Goal: Information Seeking & Learning: Compare options

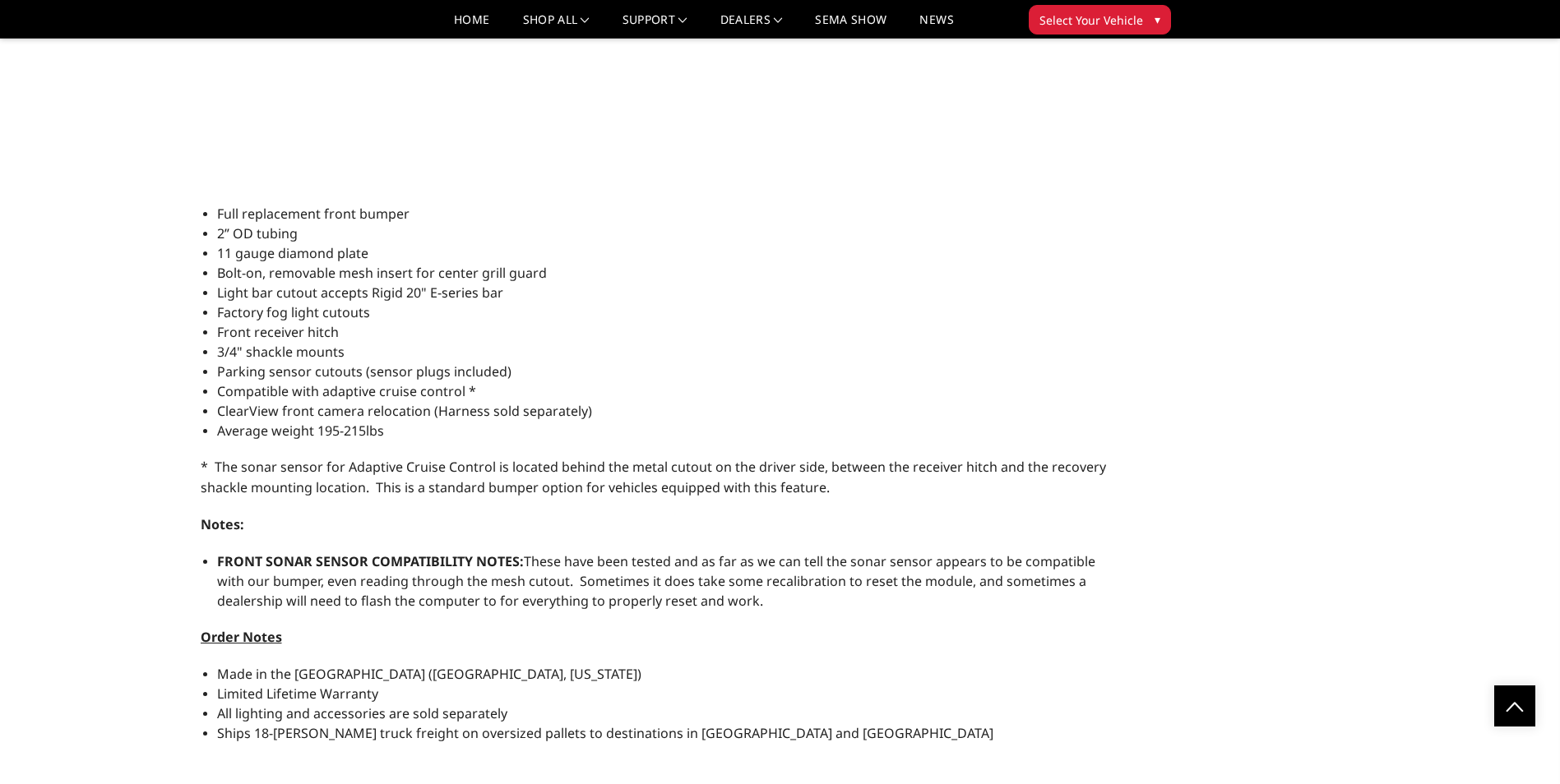
scroll to position [1726, 0]
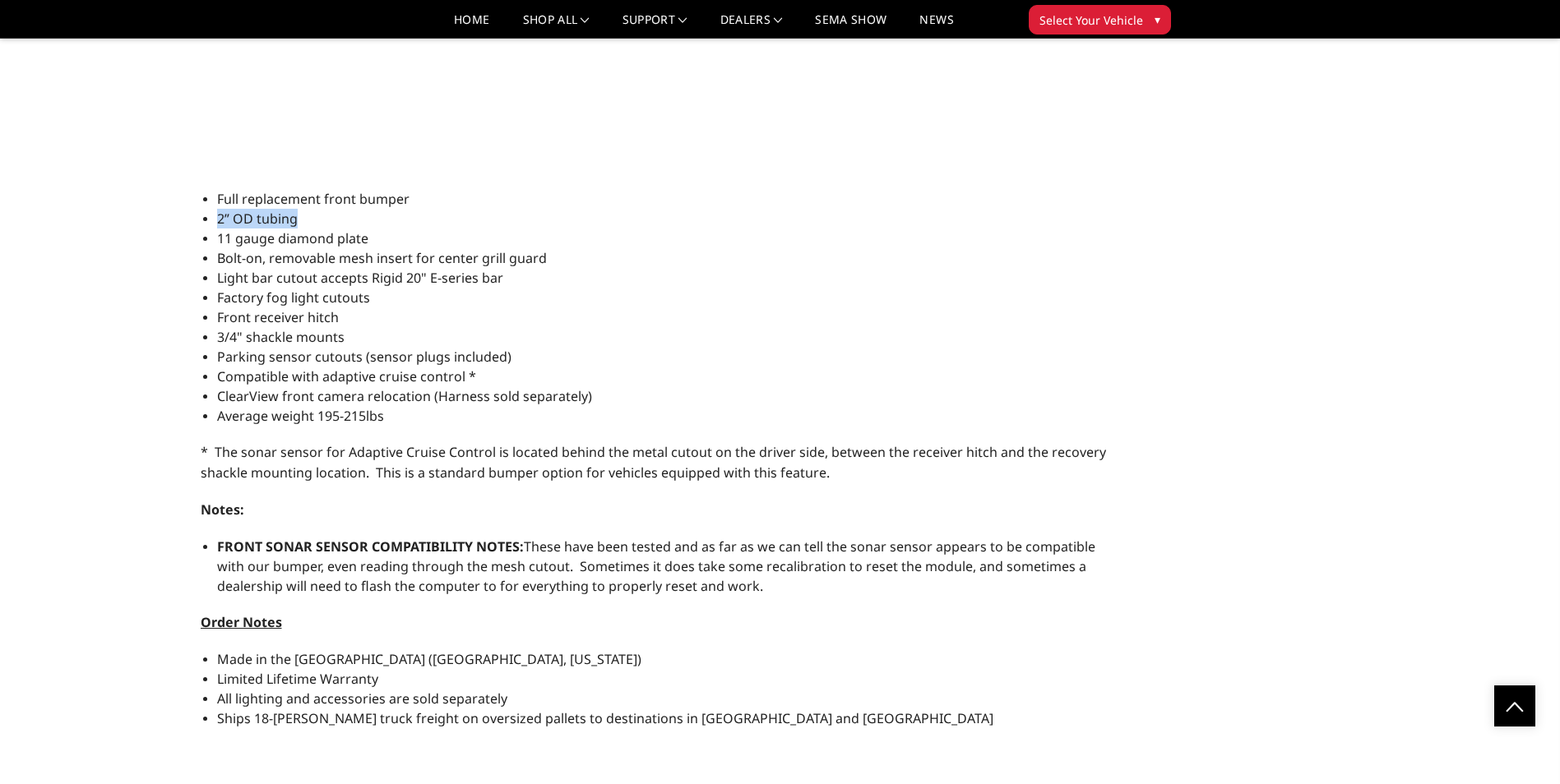
drag, startPoint x: 306, startPoint y: 218, endPoint x: 217, endPoint y: 221, distance: 89.1
click at [217, 221] on li "2” OD tubing" at bounding box center [662, 218] width 890 height 20
drag, startPoint x: 217, startPoint y: 221, endPoint x: 259, endPoint y: 217, distance: 42.2
copy span "2” OD tubing"
drag, startPoint x: 318, startPoint y: 655, endPoint x: 216, endPoint y: 653, distance: 102.0
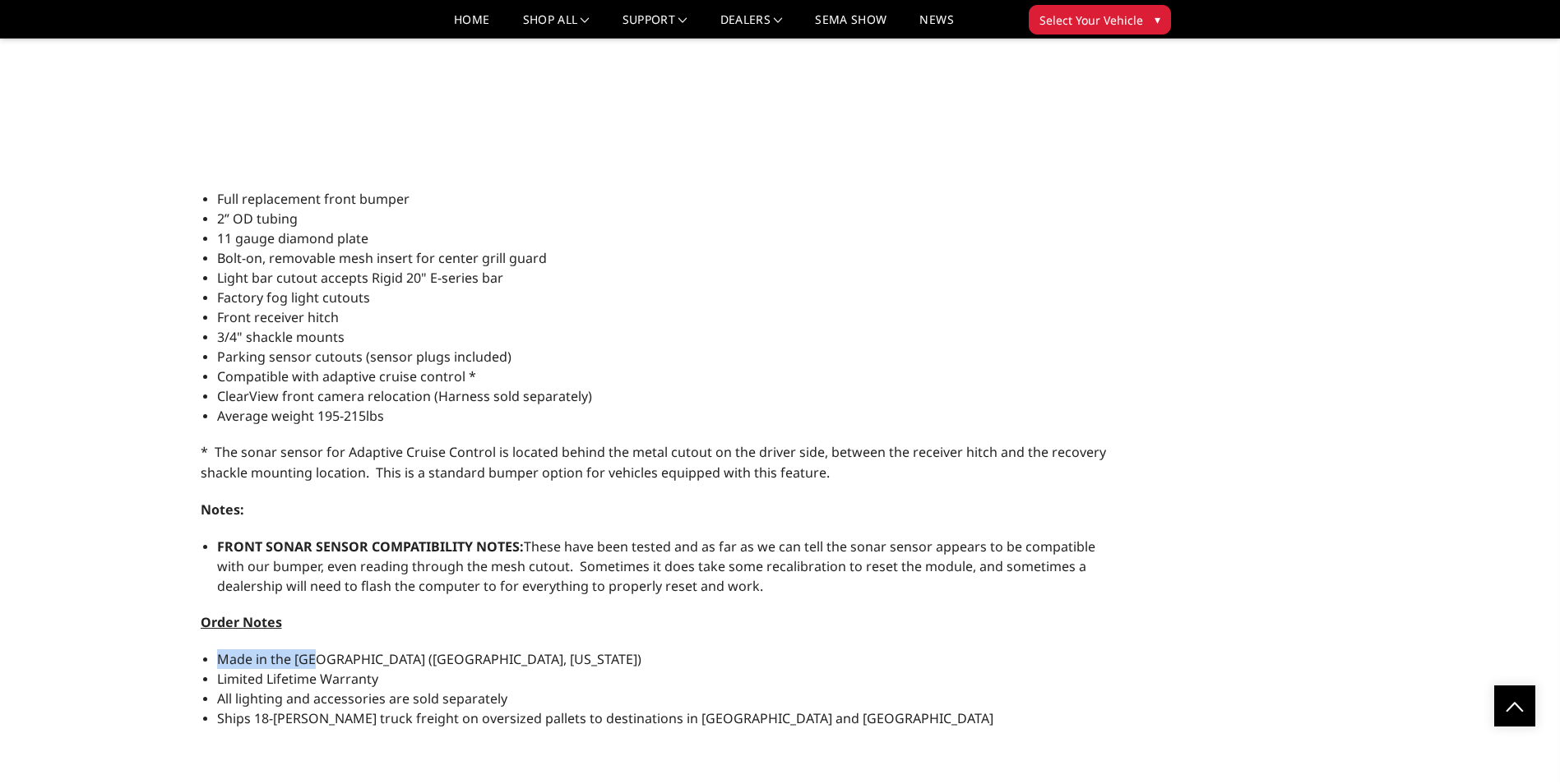
click at [216, 653] on div "Full replacement front bumper 2” OD tubing 11 gauge diamond plate Bolt-on, remo…" at bounding box center [653, 698] width 906 height 1018
drag, startPoint x: 216, startPoint y: 653, endPoint x: 242, endPoint y: 653, distance: 26.0
copy span "Made in the USA"
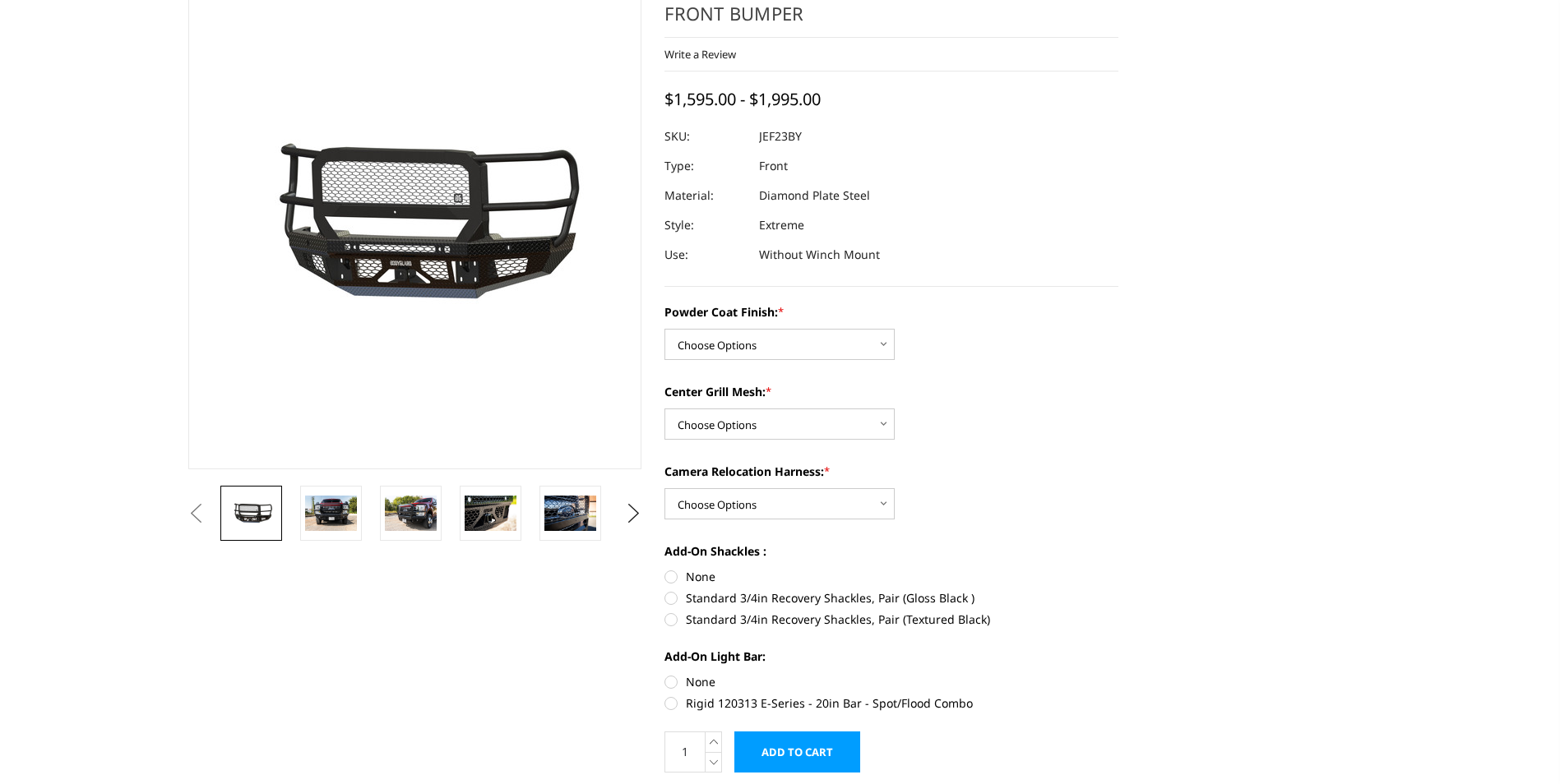
scroll to position [0, 0]
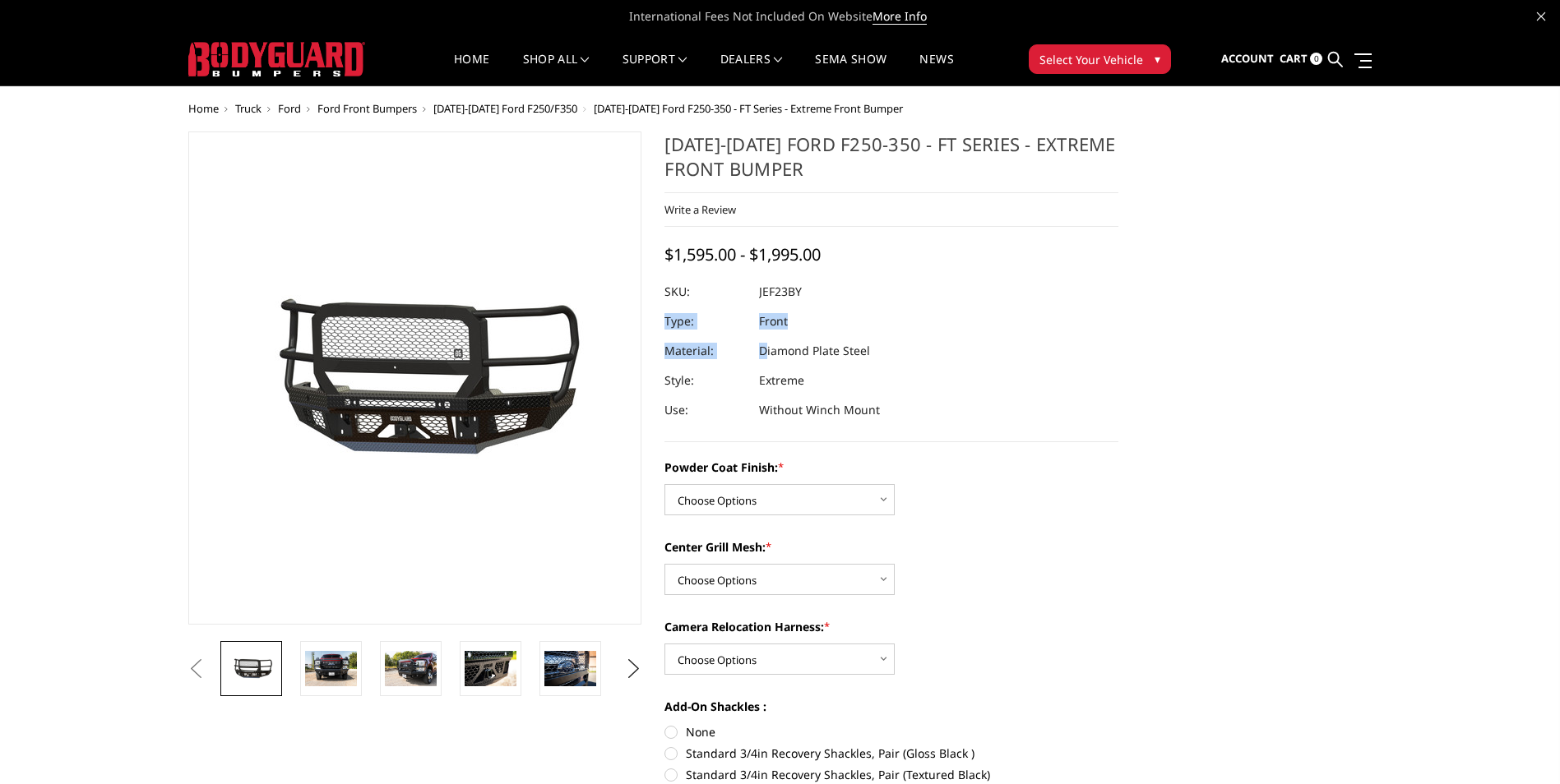
drag, startPoint x: 883, startPoint y: 352, endPoint x: 764, endPoint y: 353, distance: 119.0
click at [764, 353] on dl "SKU: JEF23BY UPC: Type: Front Material: Diamond Plate Steel Style: Extreme Use:…" at bounding box center [892, 350] width 454 height 148
drag, startPoint x: 764, startPoint y: 353, endPoint x: 838, endPoint y: 357, distance: 74.1
click at [837, 357] on dd "Diamond Plate Steel" at bounding box center [814, 351] width 111 height 30
drag, startPoint x: 838, startPoint y: 357, endPoint x: 870, endPoint y: 352, distance: 32.4
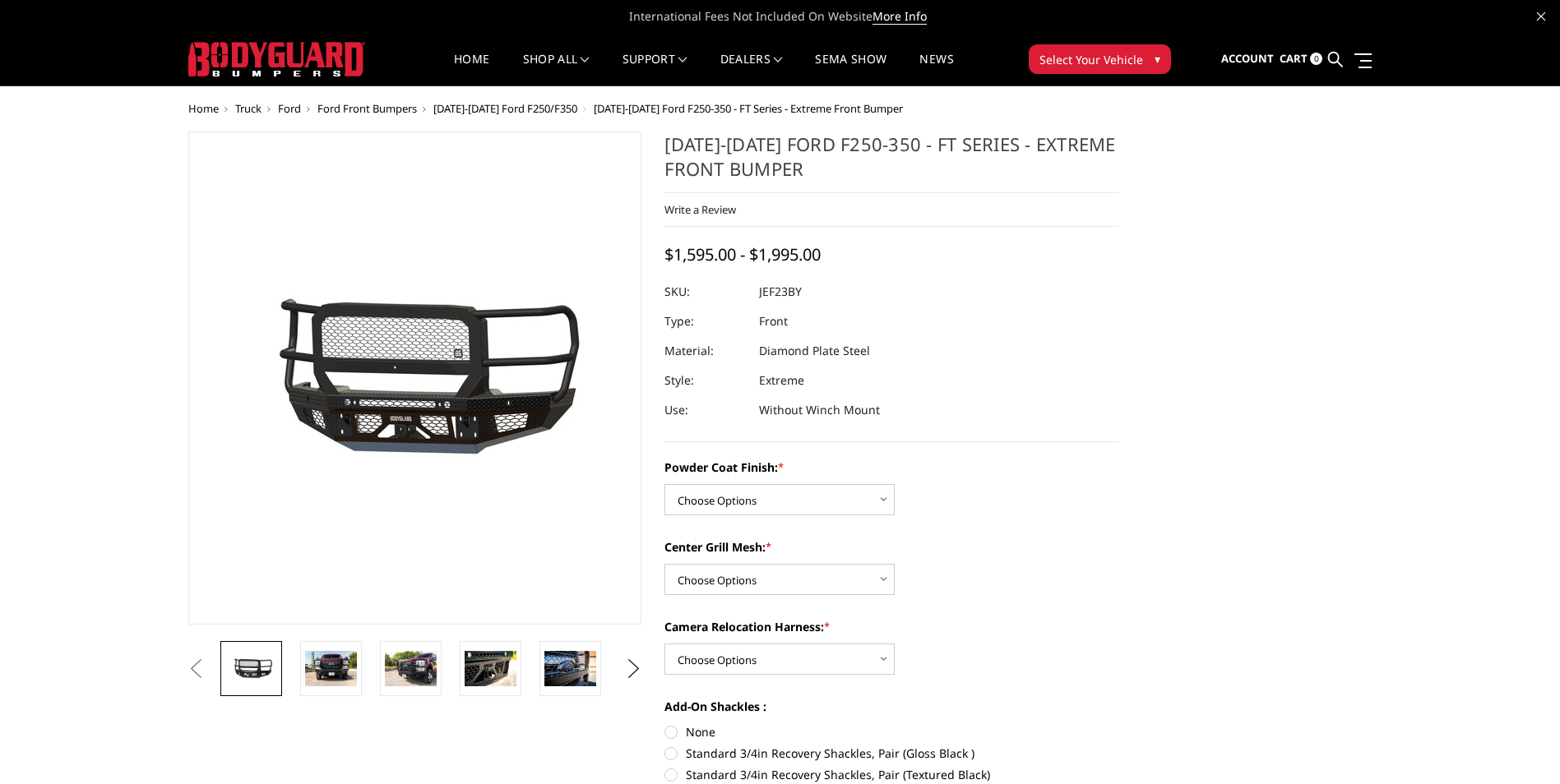
click at [870, 352] on dl "SKU: JEF23BY UPC: Type: Front Material: Diamond Plate Steel Style: Extreme Use:…" at bounding box center [892, 350] width 454 height 148
drag, startPoint x: 870, startPoint y: 352, endPoint x: 807, endPoint y: 353, distance: 63.0
click at [807, 353] on dl "SKU: JEF23BY UPC: Type: Front Material: Diamond Plate Steel Style: Extreme Use:…" at bounding box center [892, 350] width 454 height 148
drag, startPoint x: 807, startPoint y: 353, endPoint x: 779, endPoint y: 357, distance: 28.3
click at [778, 357] on dd "Diamond Plate Steel" at bounding box center [814, 351] width 111 height 30
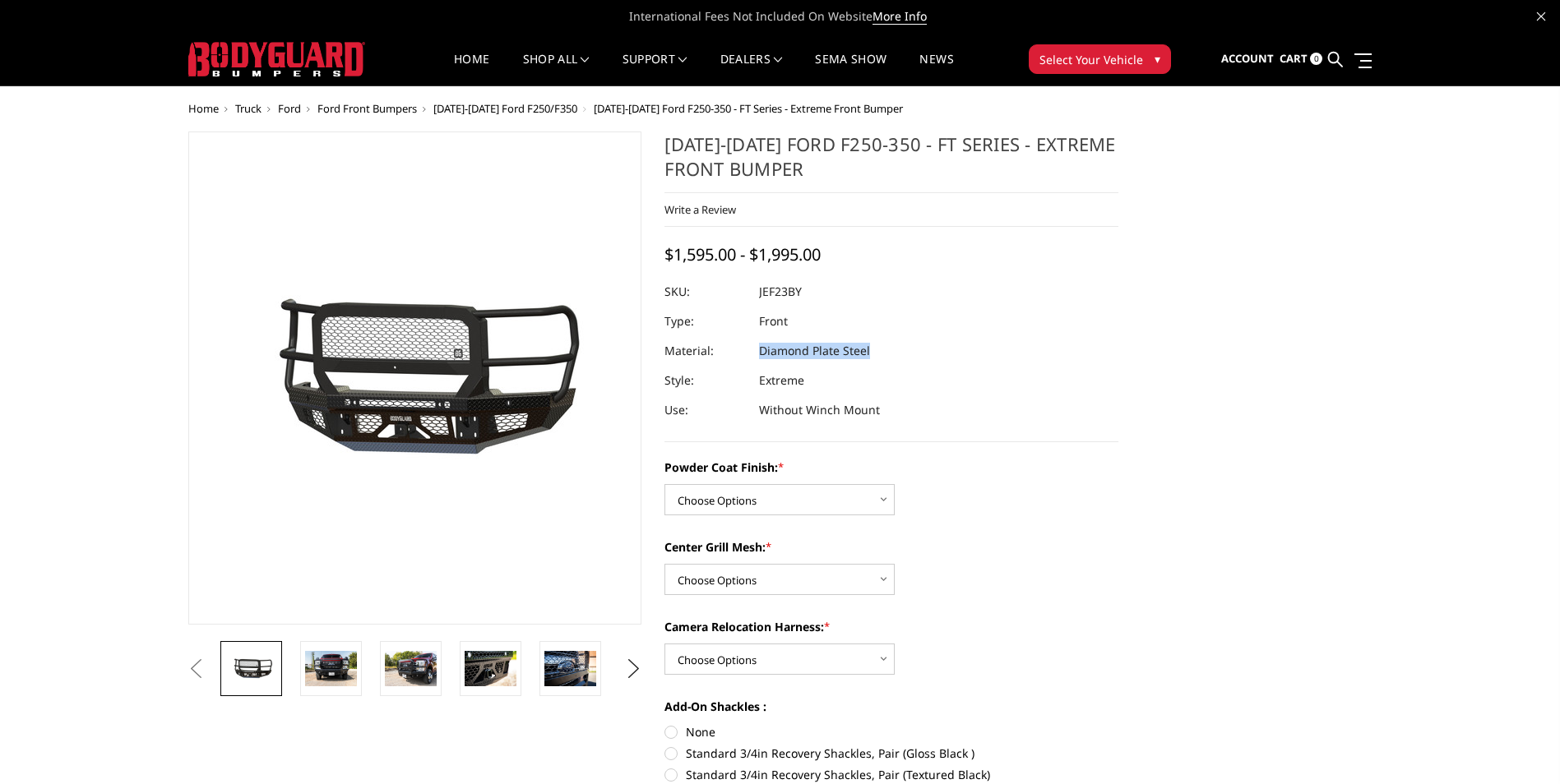
drag, startPoint x: 762, startPoint y: 351, endPoint x: 864, endPoint y: 354, distance: 102.0
click at [864, 354] on dd "Diamond Plate Steel" at bounding box center [814, 351] width 111 height 30
drag, startPoint x: 864, startPoint y: 354, endPoint x: 848, endPoint y: 355, distance: 16.0
copy dd "Diamond Plate Stee"
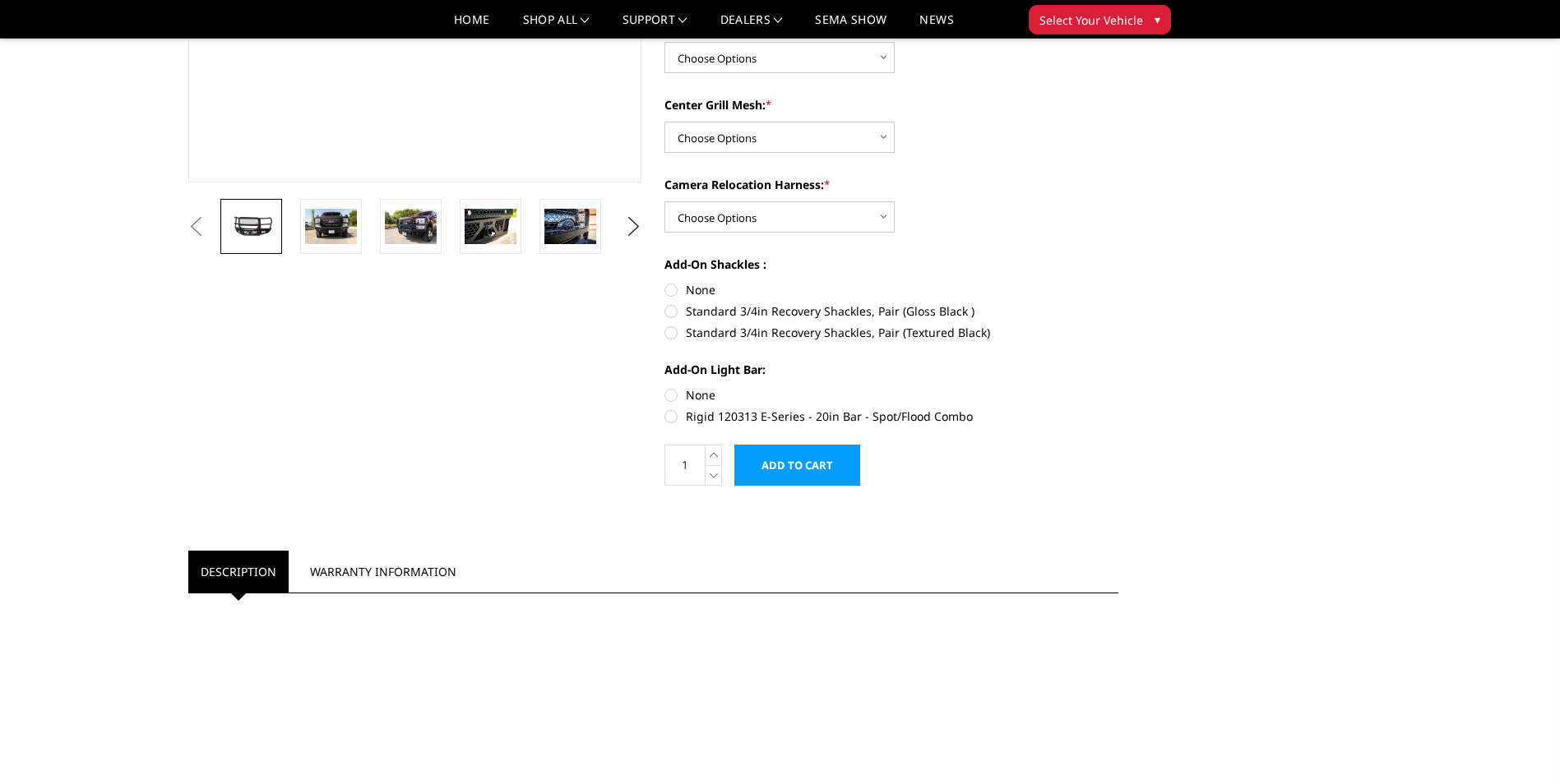
scroll to position [553, 0]
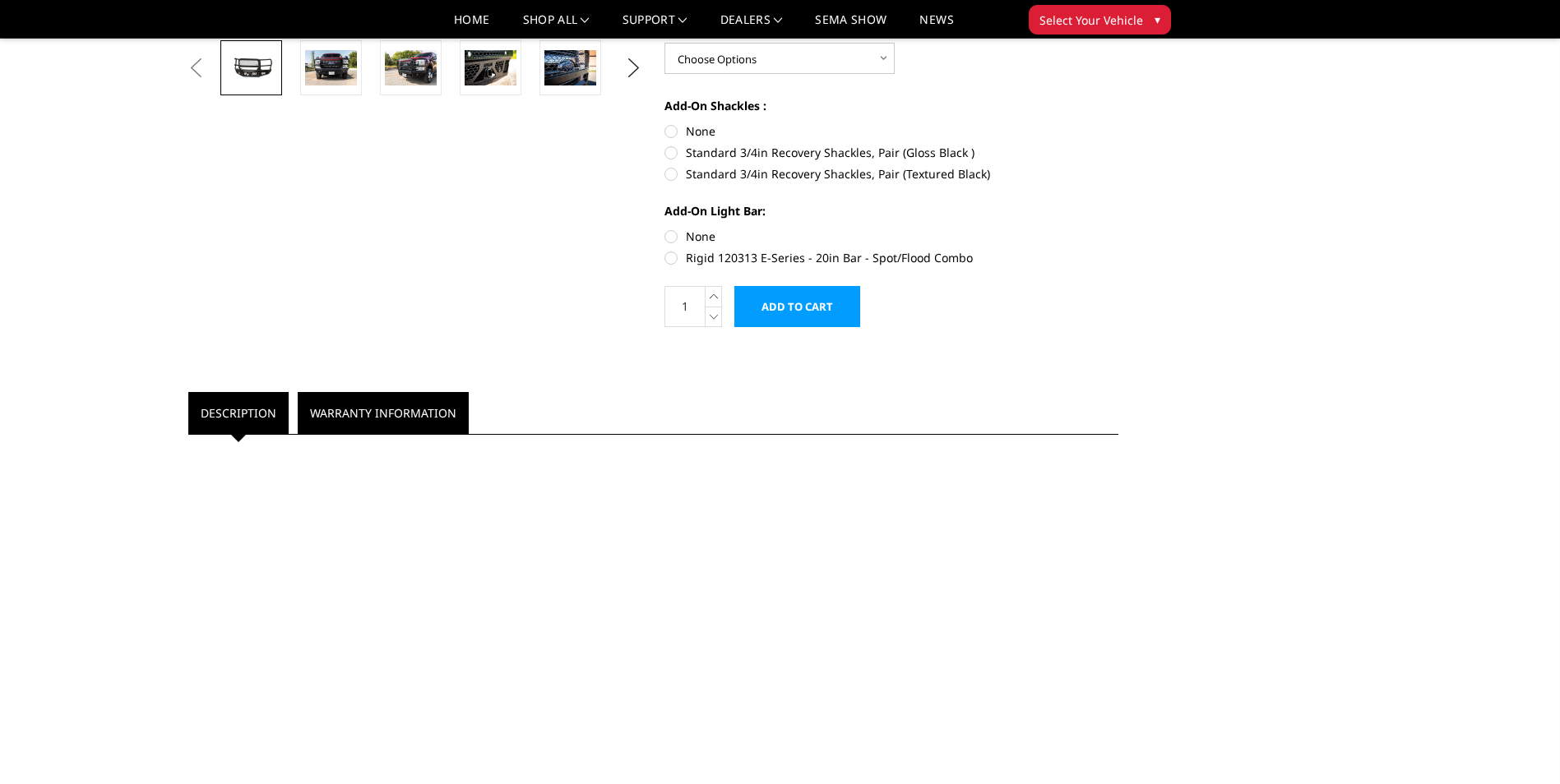
click at [437, 412] on link "Warranty Information" at bounding box center [383, 413] width 171 height 42
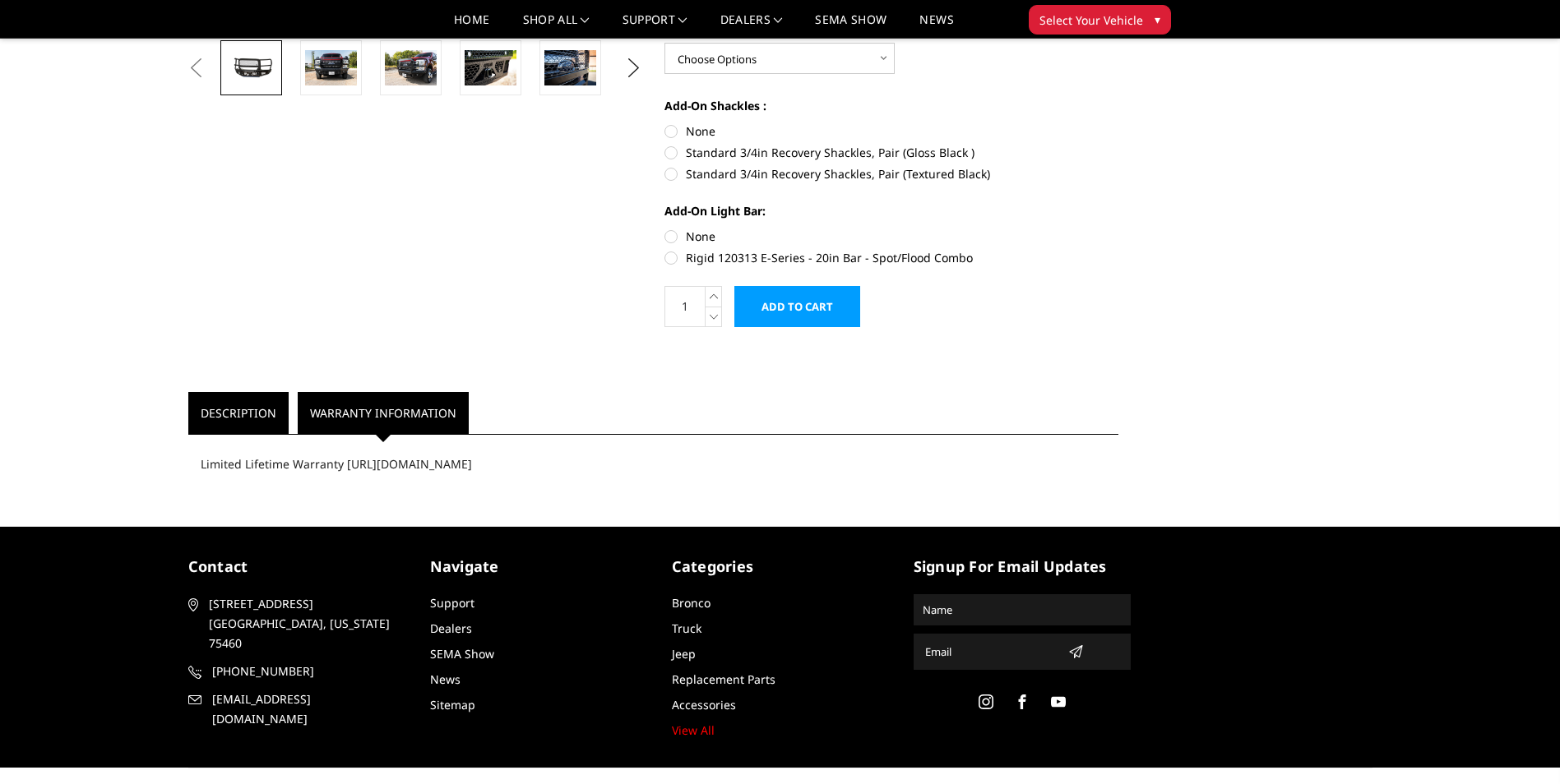
click at [237, 407] on link "Description" at bounding box center [238, 413] width 100 height 42
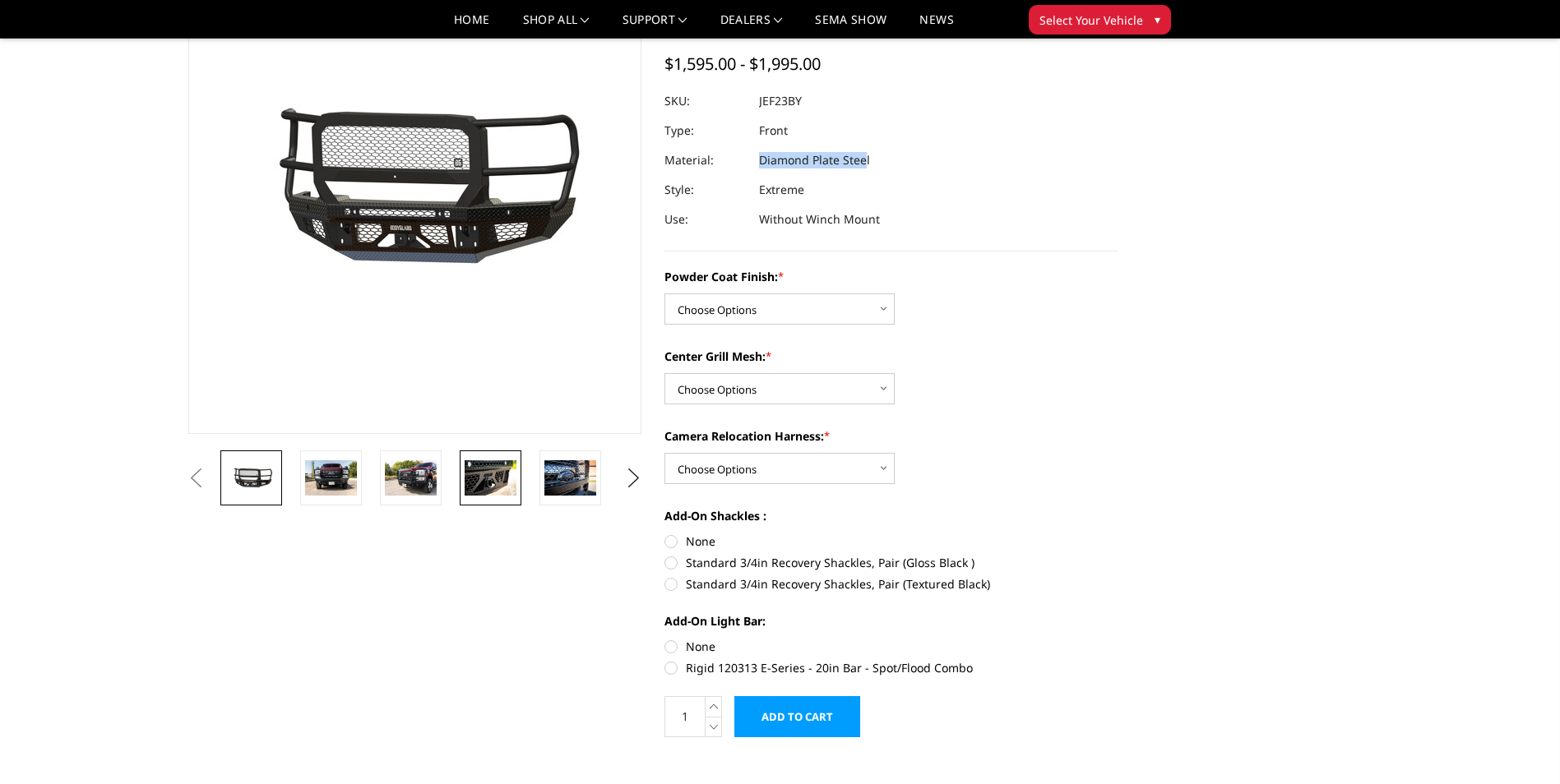
scroll to position [141, 0]
drag, startPoint x: 557, startPoint y: 473, endPoint x: 576, endPoint y: 478, distance: 19.6
click at [557, 475] on img at bounding box center [569, 478] width 52 height 35
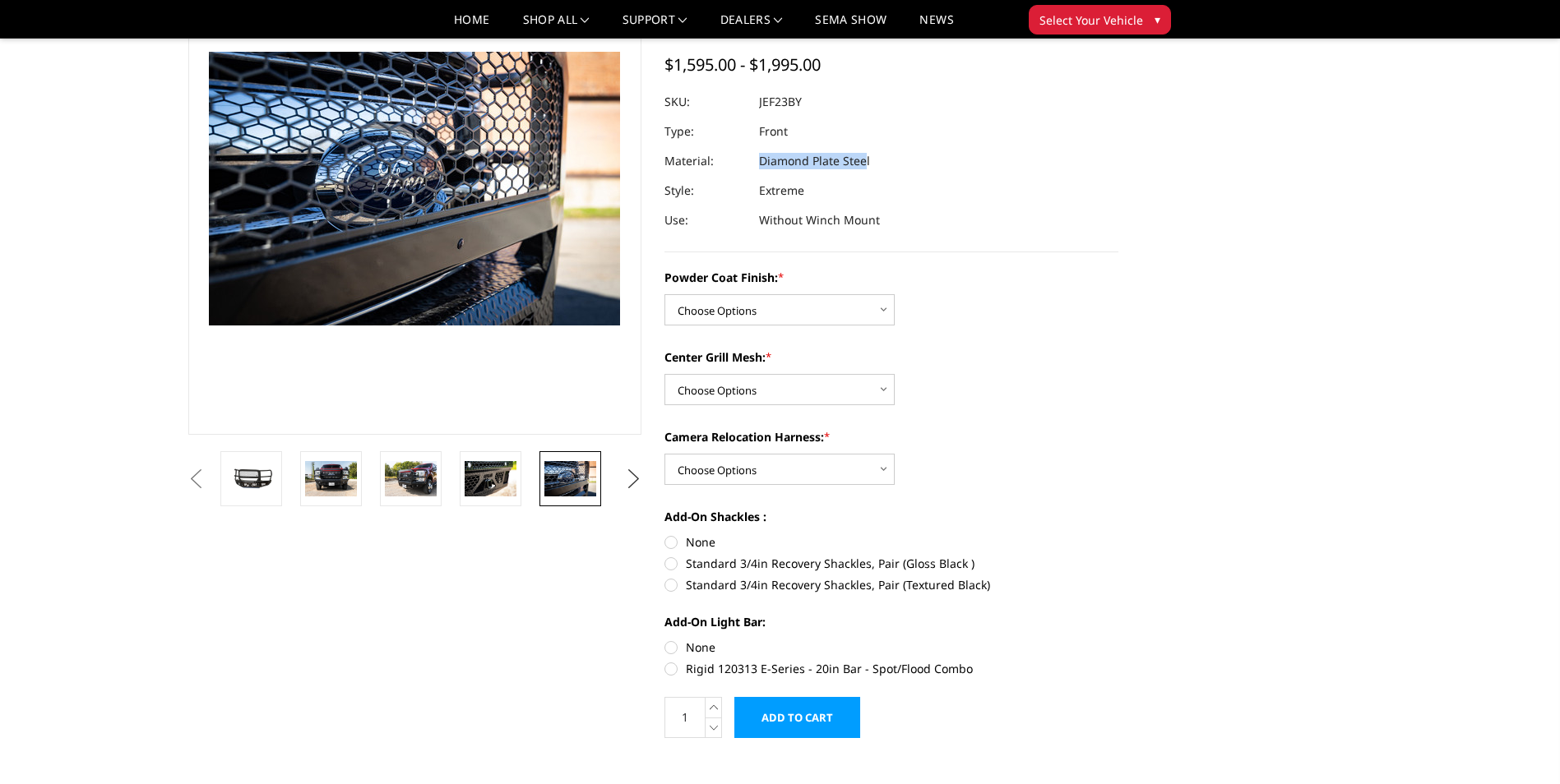
click at [629, 476] on button "Next" at bounding box center [633, 479] width 24 height 24
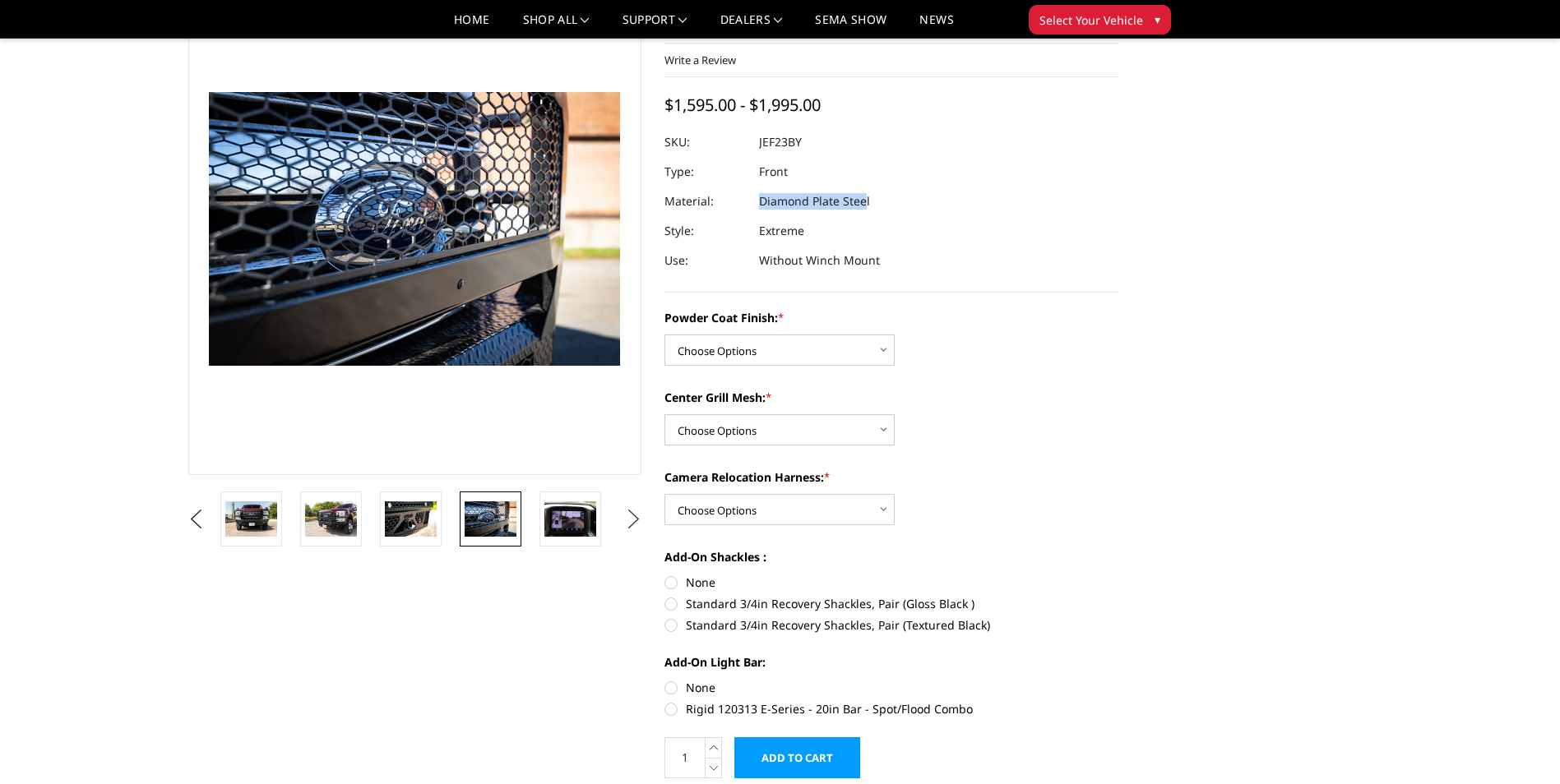
click at [628, 516] on button "Next" at bounding box center [633, 519] width 24 height 24
click at [586, 517] on img at bounding box center [569, 531] width 52 height 69
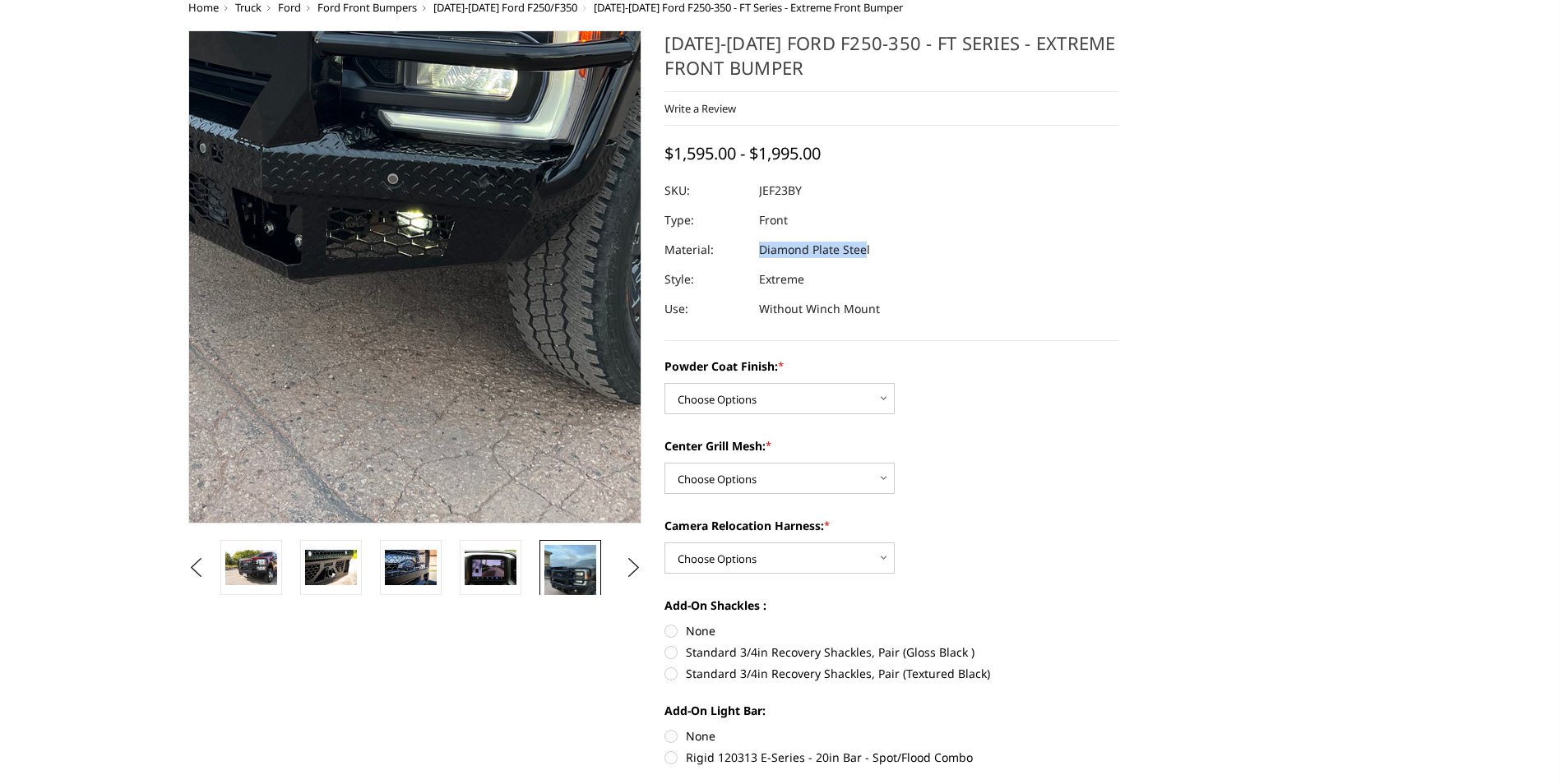
scroll to position [0, 0]
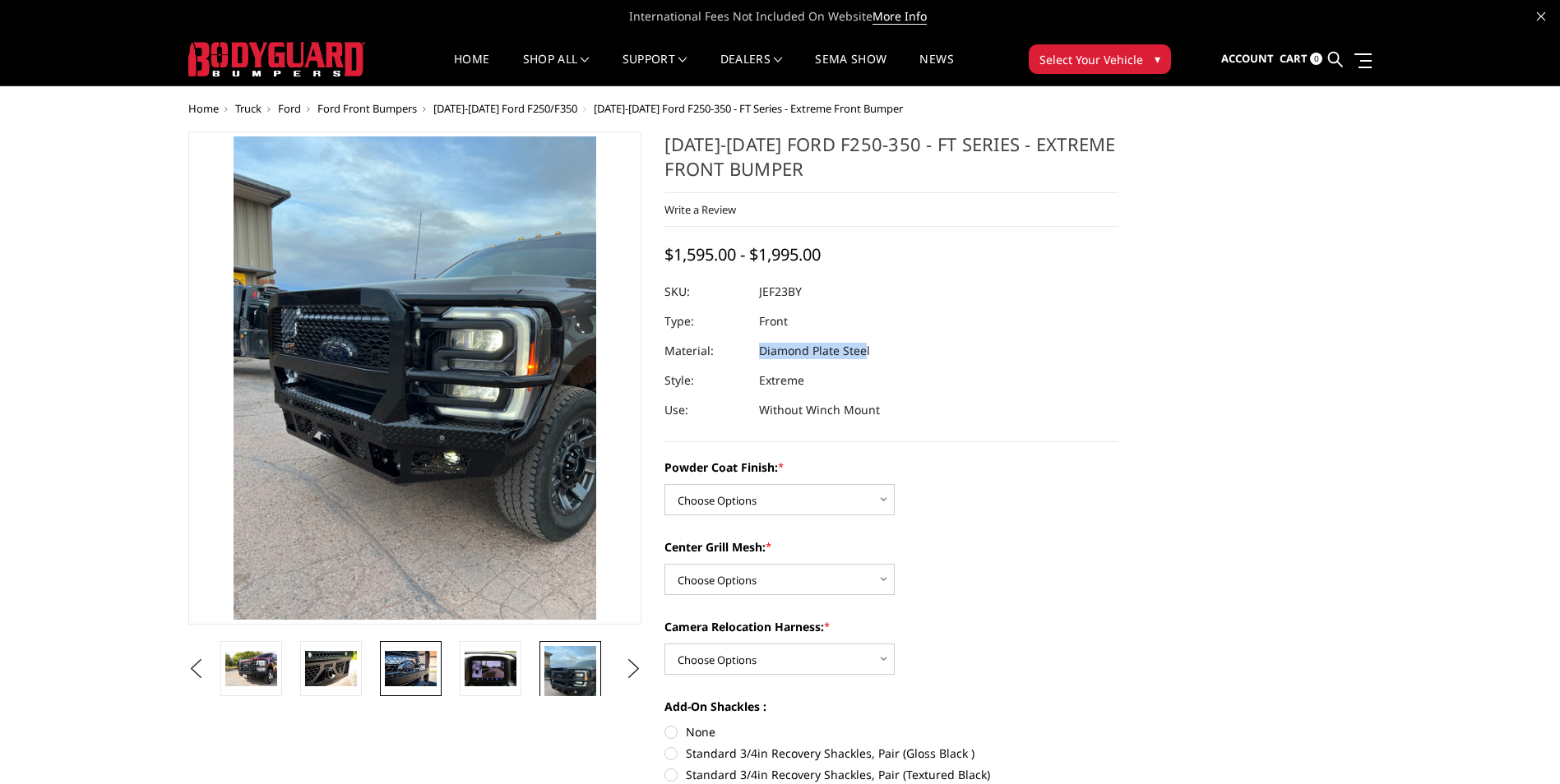
click at [400, 664] on img at bounding box center [411, 669] width 52 height 35
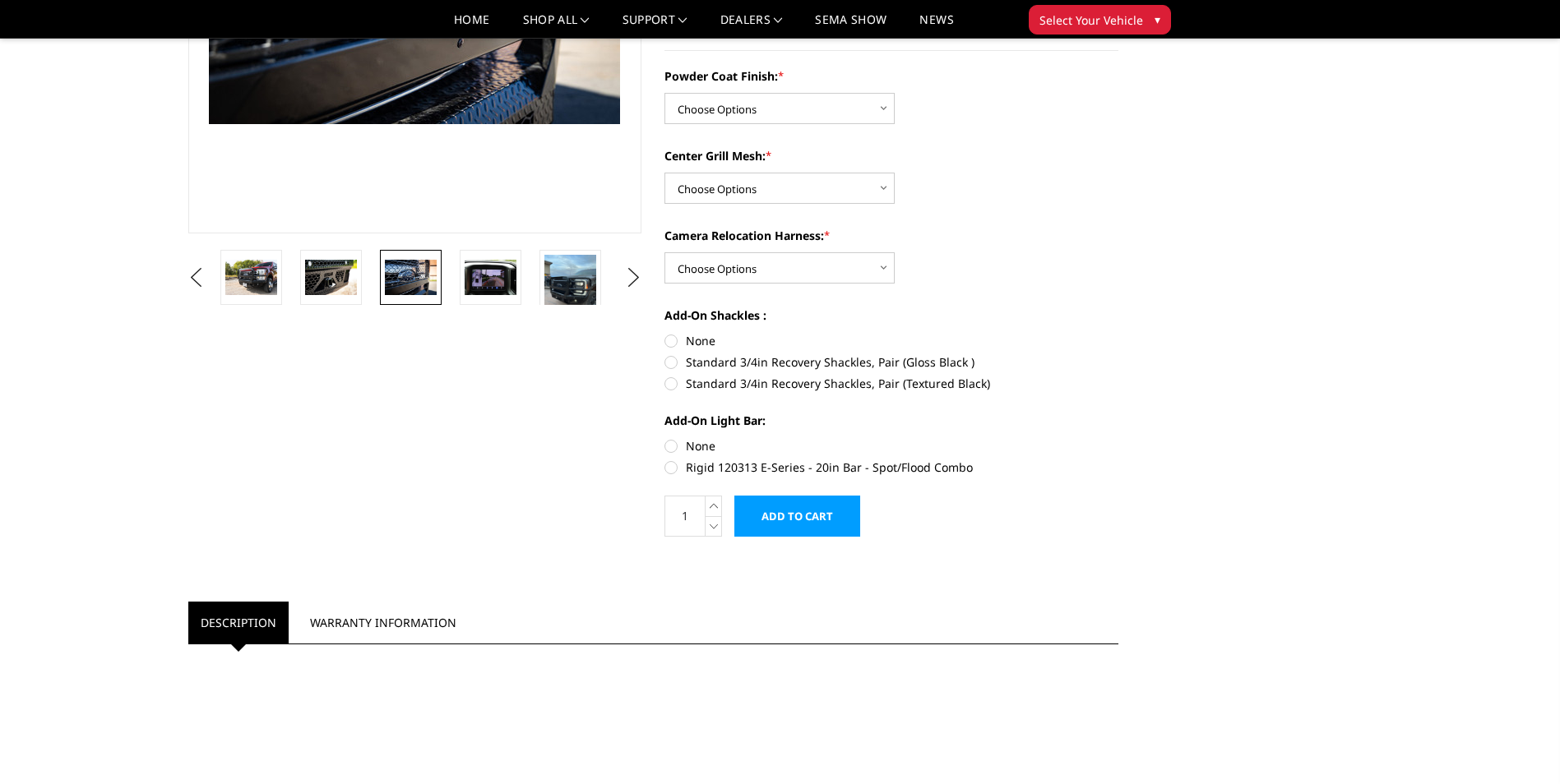
scroll to position [82, 0]
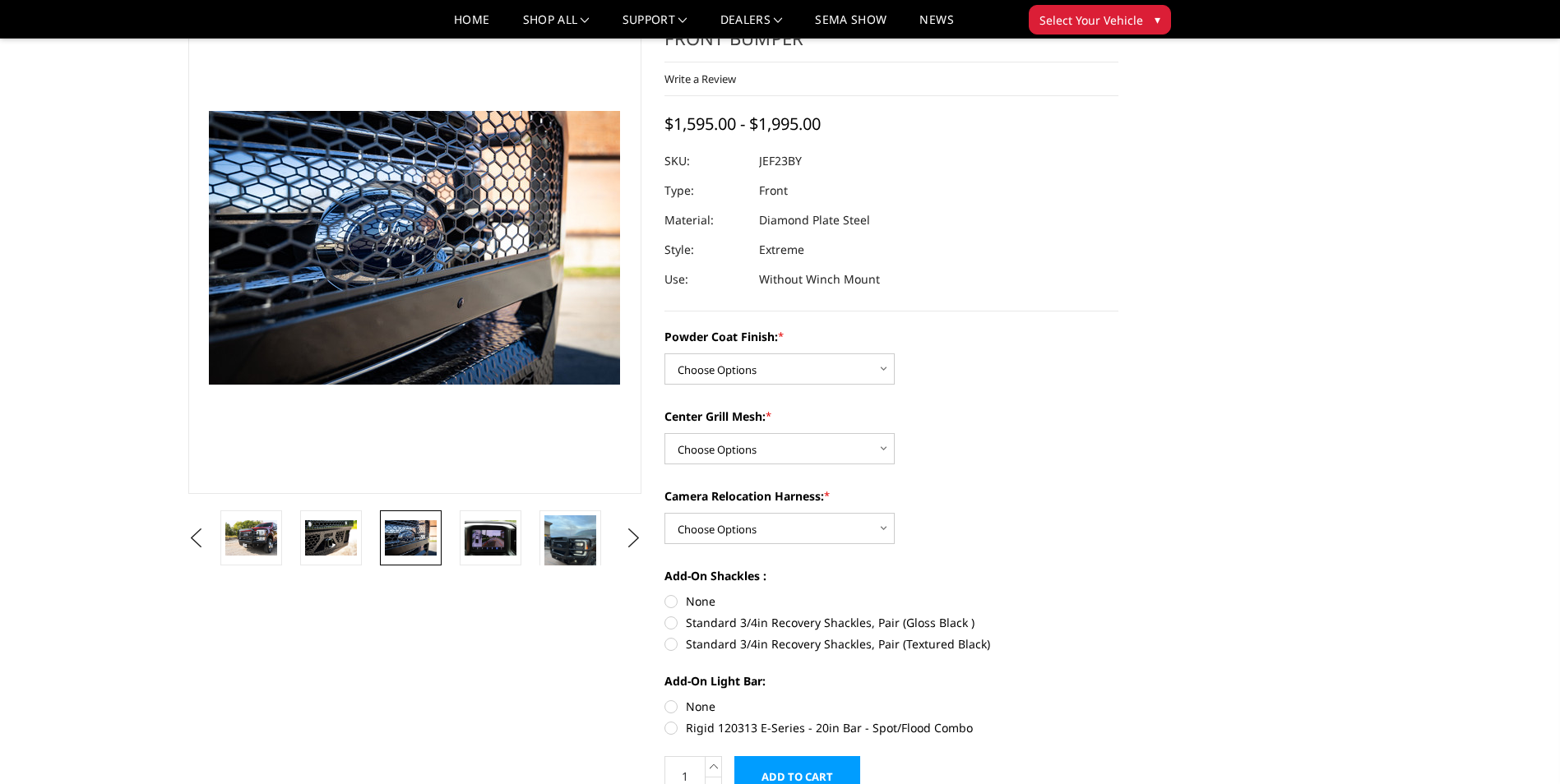
click at [877, 220] on dl "SKU: JEF23BY UPC: Type: Front Material: Diamond Plate Steel Style: Extreme Use:…" at bounding box center [892, 220] width 454 height 148
drag, startPoint x: 875, startPoint y: 220, endPoint x: 777, endPoint y: 223, distance: 98.0
click at [777, 223] on dl "SKU: JEF23BY UPC: Type: Front Material: Diamond Plate Steel Style: Extreme Use:…" at bounding box center [892, 220] width 454 height 148
click at [770, 224] on dd "Diamond Plate Steel" at bounding box center [814, 220] width 111 height 30
drag, startPoint x: 761, startPoint y: 221, endPoint x: 867, endPoint y: 220, distance: 106.0
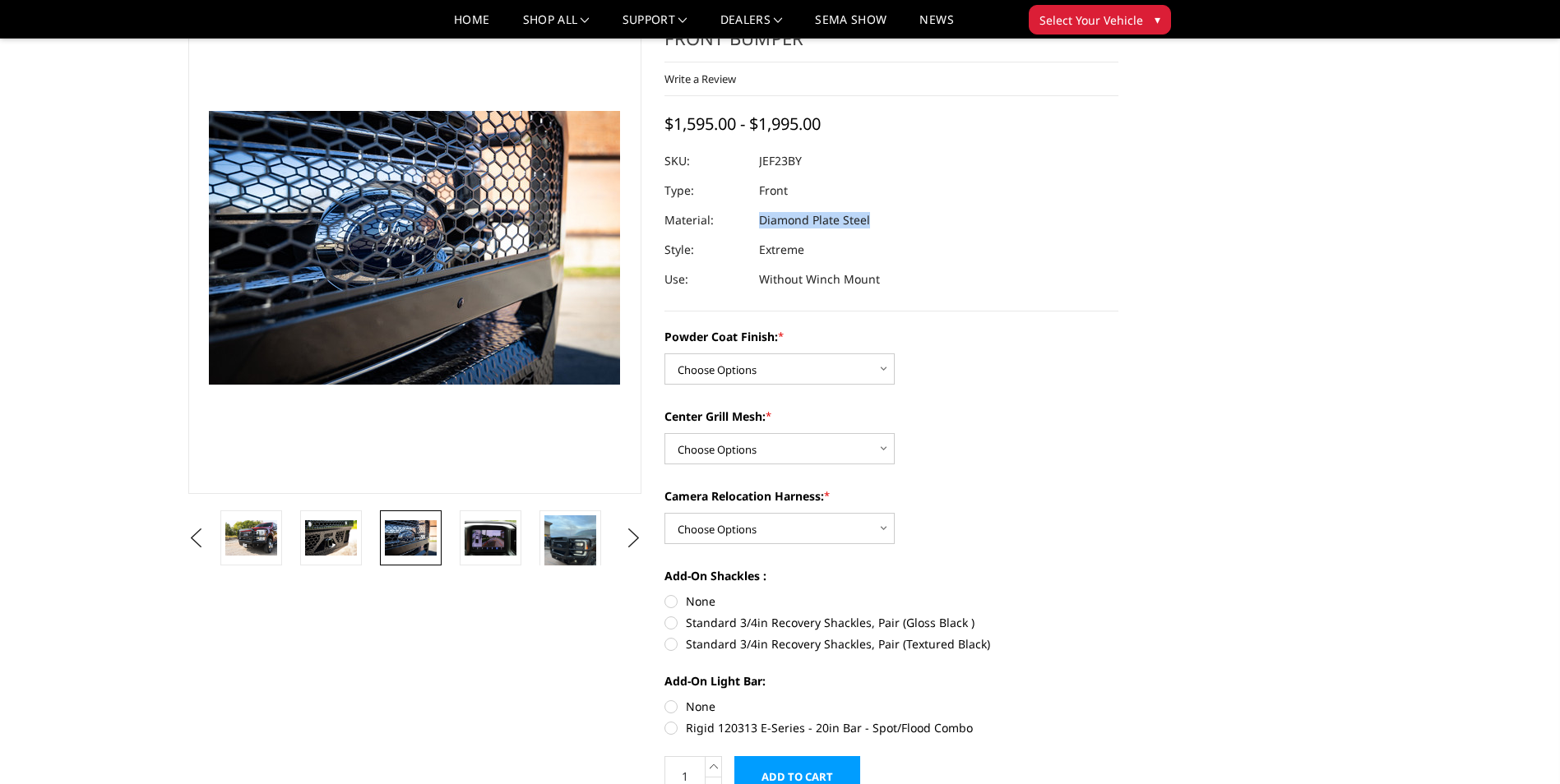
click at [867, 220] on dd "Diamond Plate Steel" at bounding box center [814, 220] width 111 height 30
copy dd "Diamond Plate Steel"
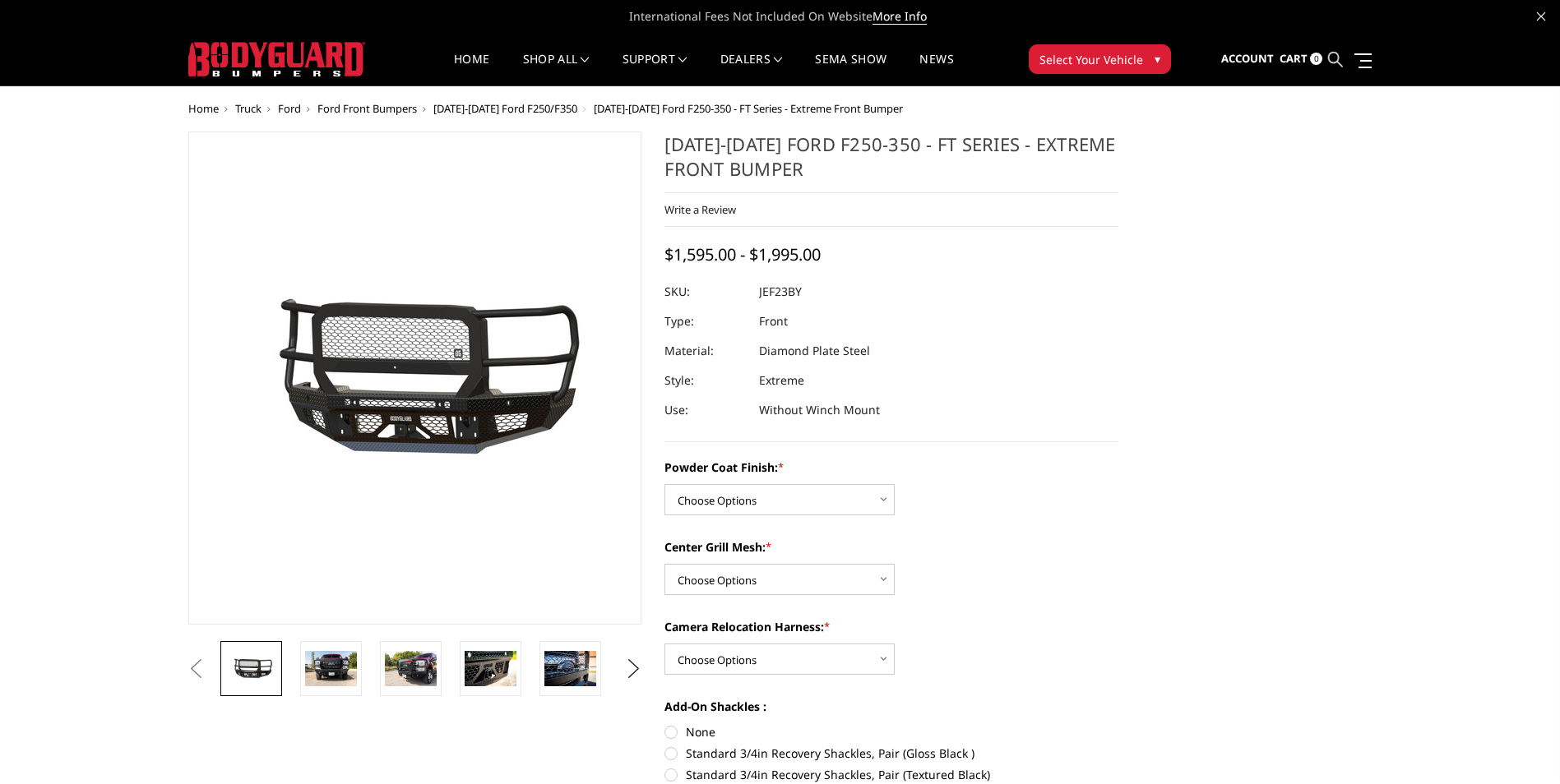
click at [1335, 60] on icon at bounding box center [1335, 58] width 15 height 15
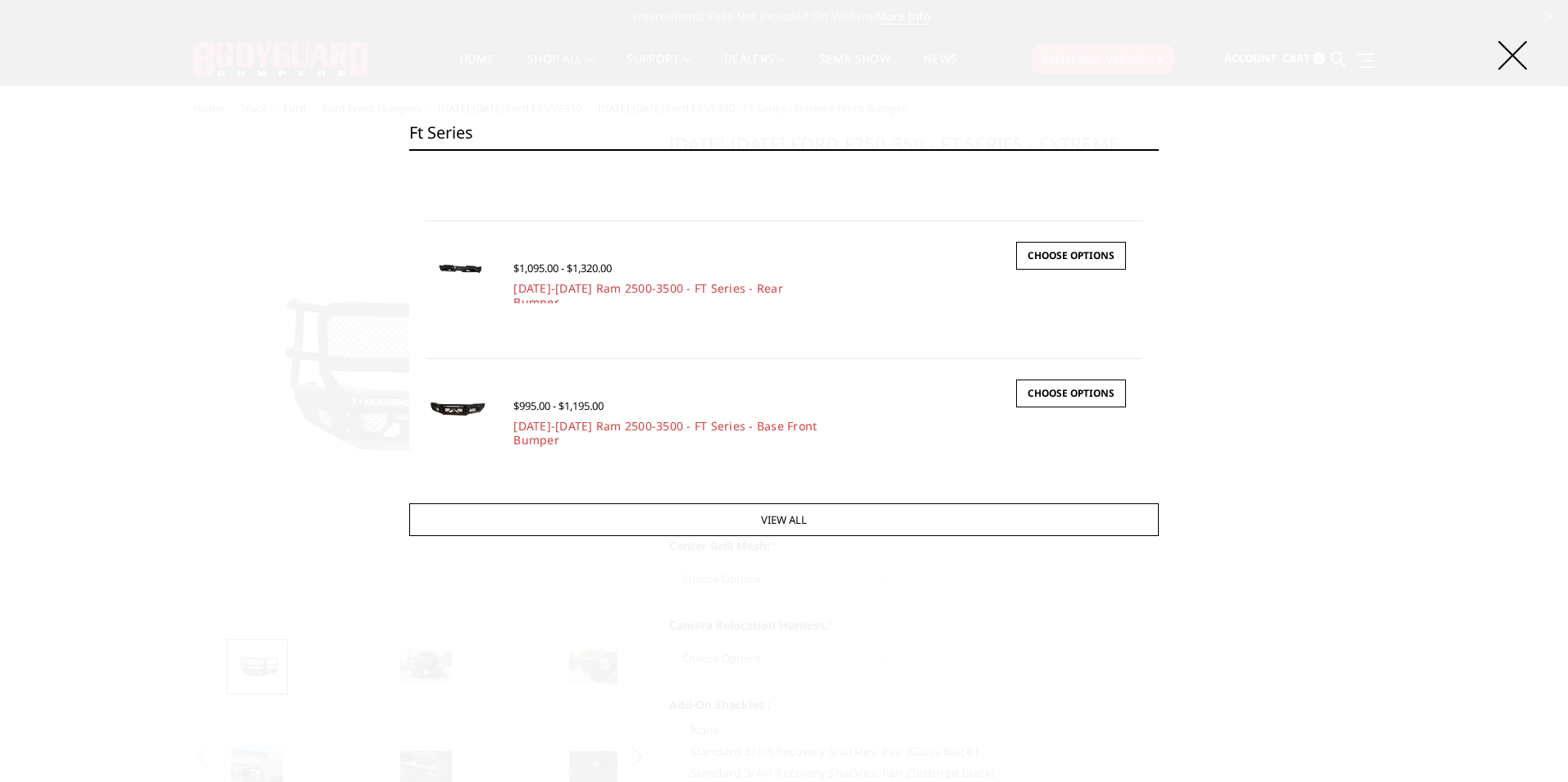
scroll to position [246, 0]
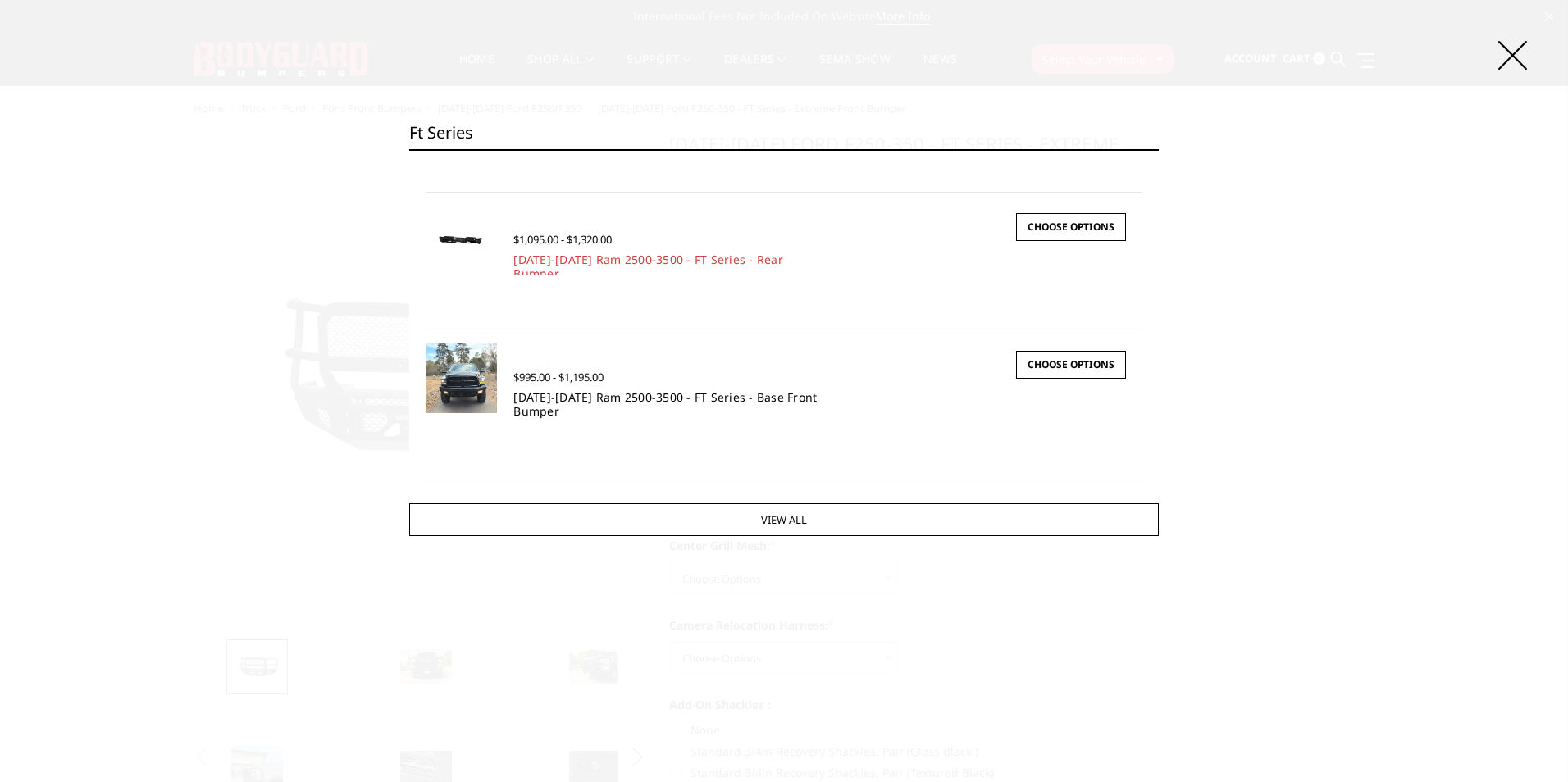
type input "ft series"
click at [672, 398] on link "[DATE]-[DATE] Ram 2500-3500 - FT Series - Base Front Bumper" at bounding box center [665, 404] width 303 height 30
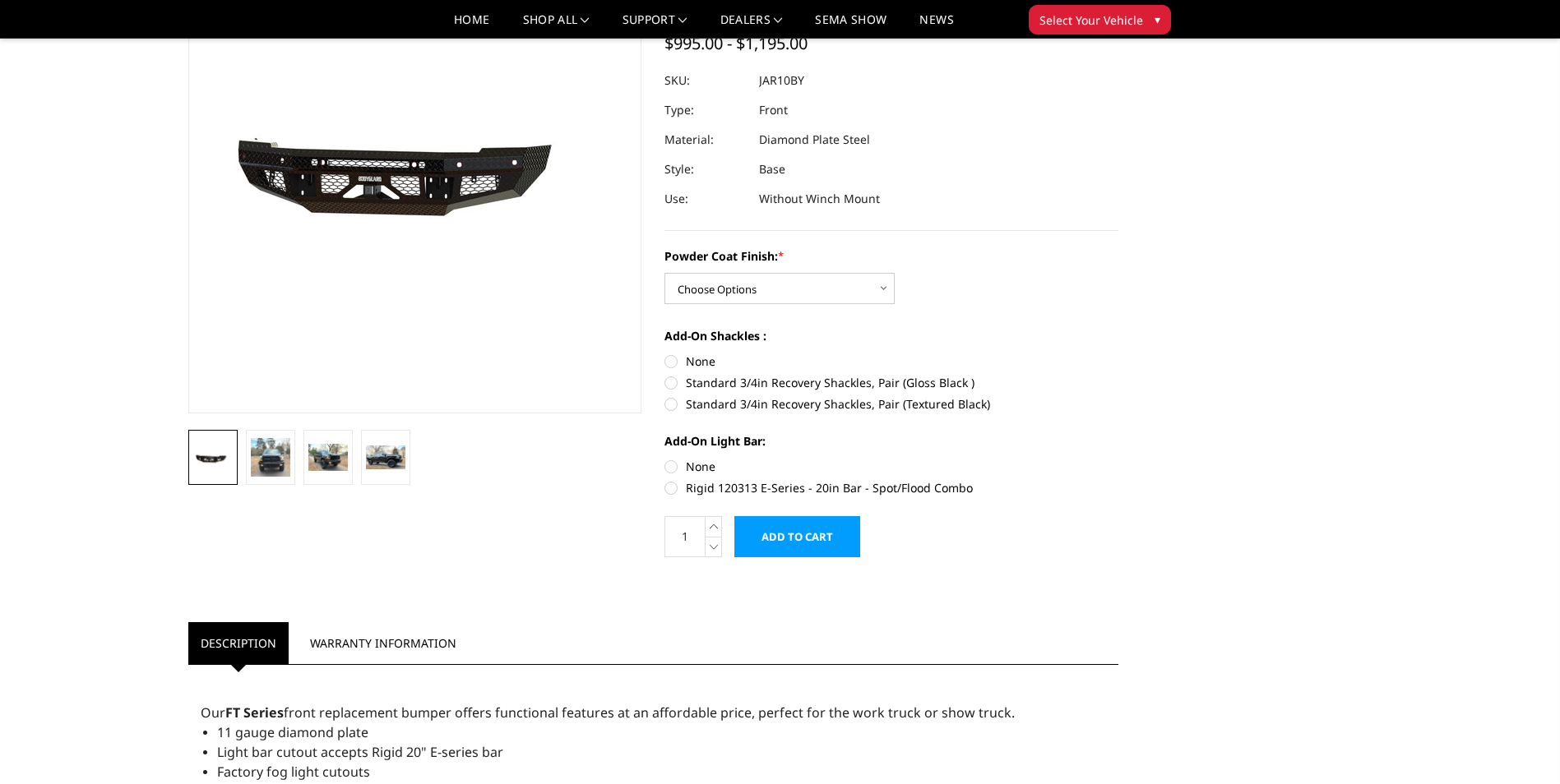
scroll to position [329, 0]
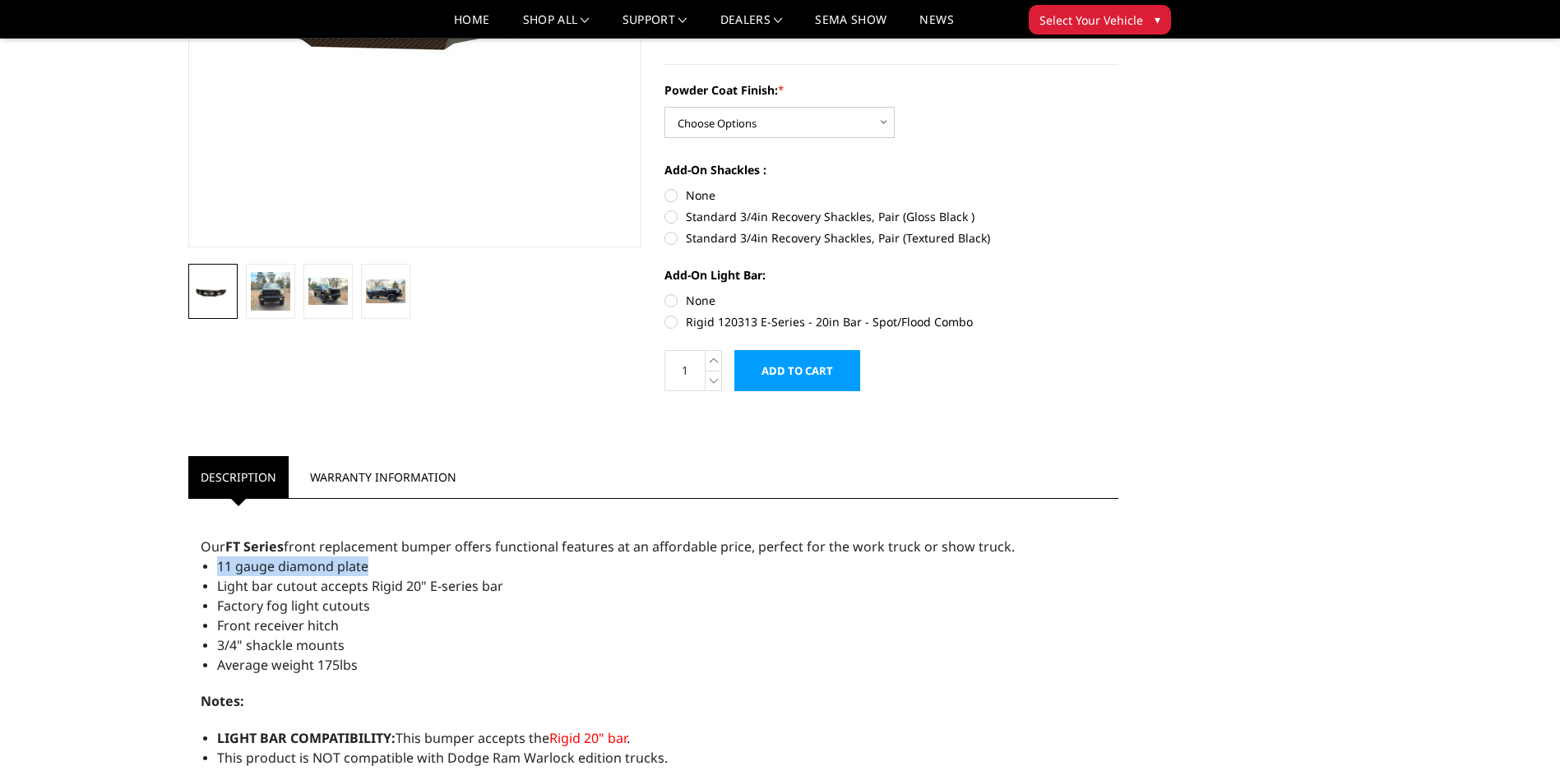
drag, startPoint x: 366, startPoint y: 561, endPoint x: 195, endPoint y: 564, distance: 171.0
click at [195, 564] on div "Our FT Series front replacement bumper offers functional features at an afforda…" at bounding box center [654, 763] width 931 height 512
drag, startPoint x: 198, startPoint y: 564, endPoint x: 342, endPoint y: 567, distance: 144.0
copy span "11 gauge diamond plate"
click at [450, 619] on li "Front receiver hitch" at bounding box center [662, 625] width 890 height 20
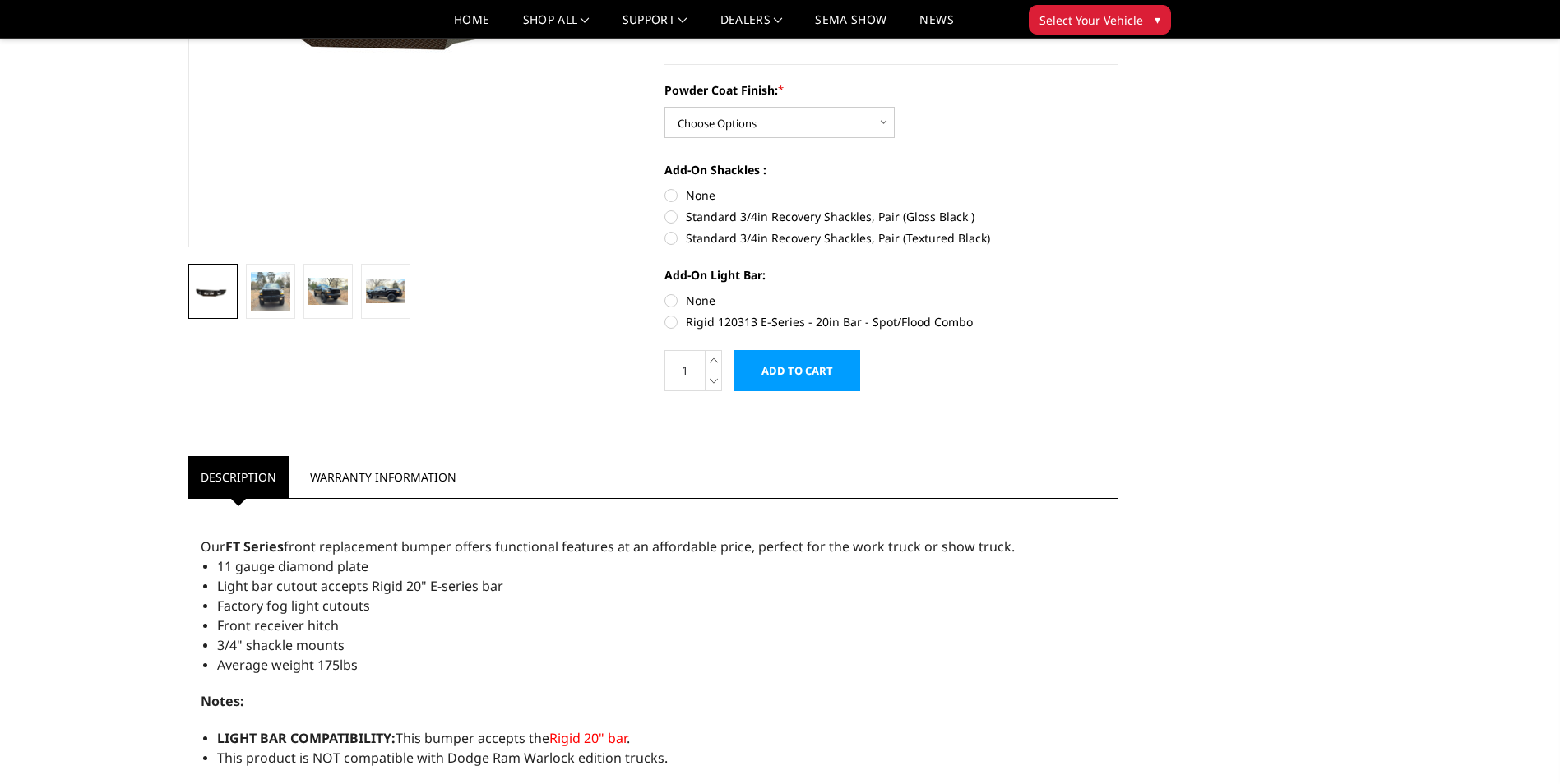
click at [367, 609] on span "Factory fog light cutouts" at bounding box center [293, 605] width 153 height 18
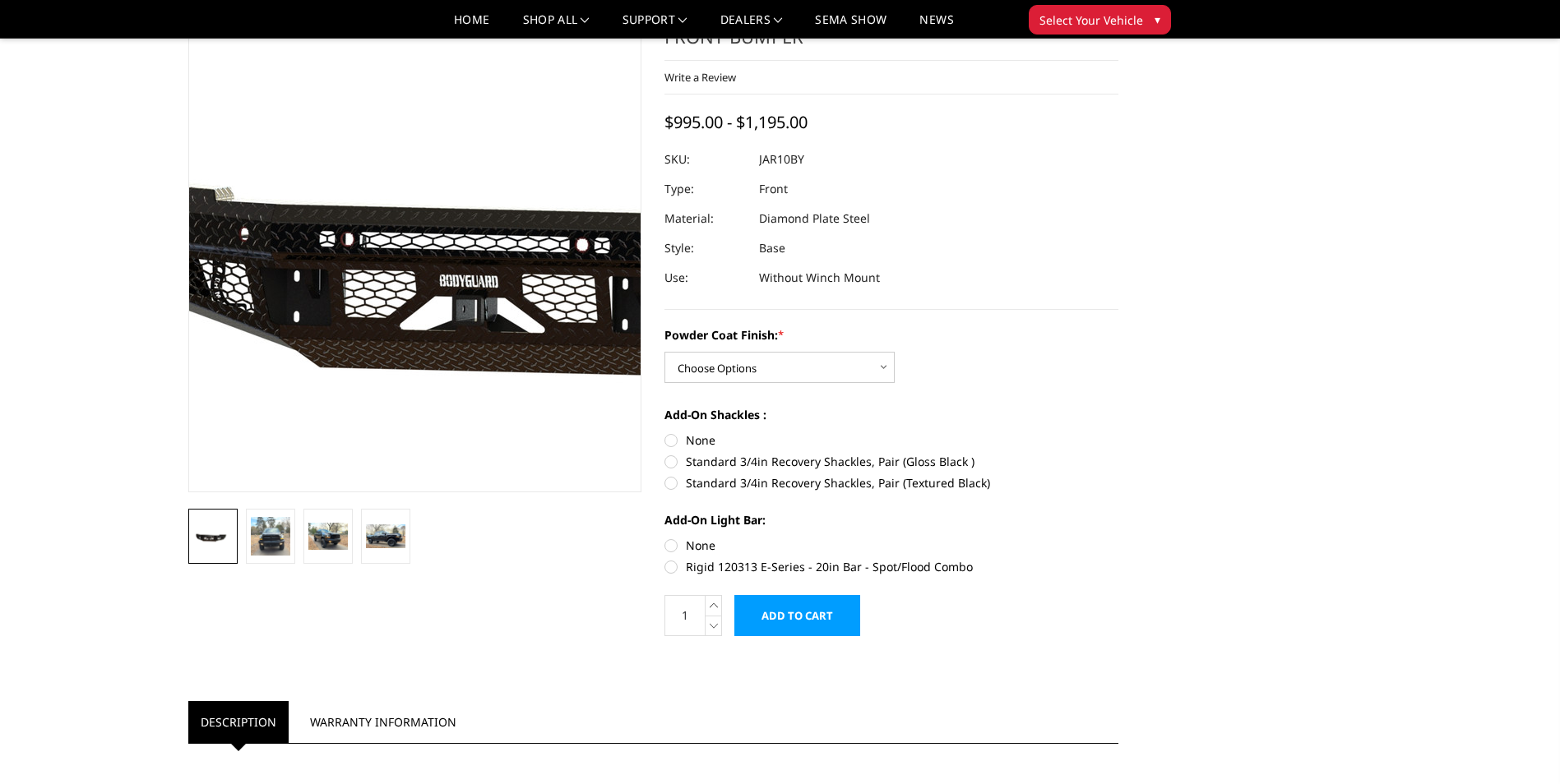
scroll to position [82, 0]
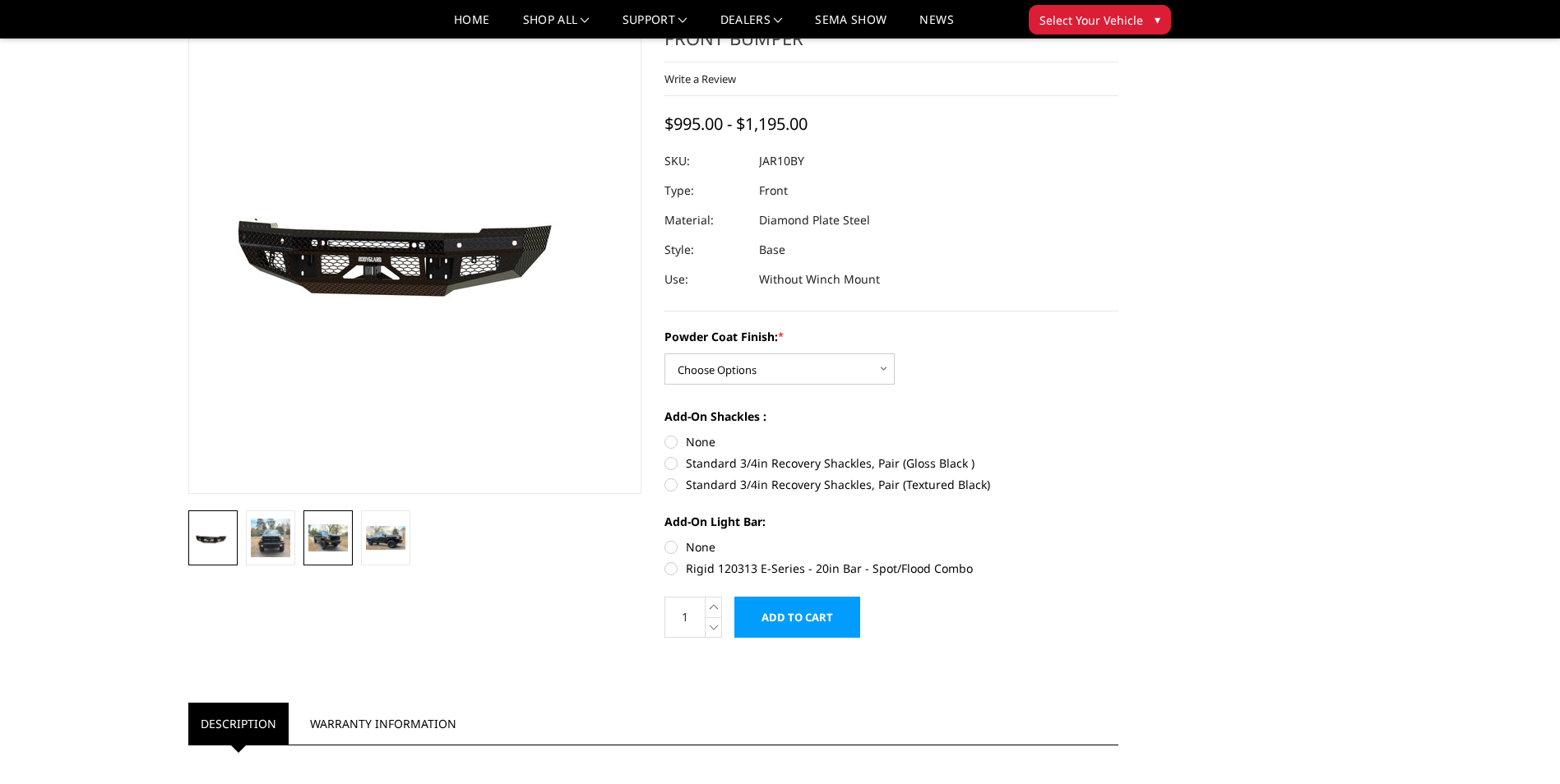
click at [332, 528] on img at bounding box center [328, 538] width 39 height 27
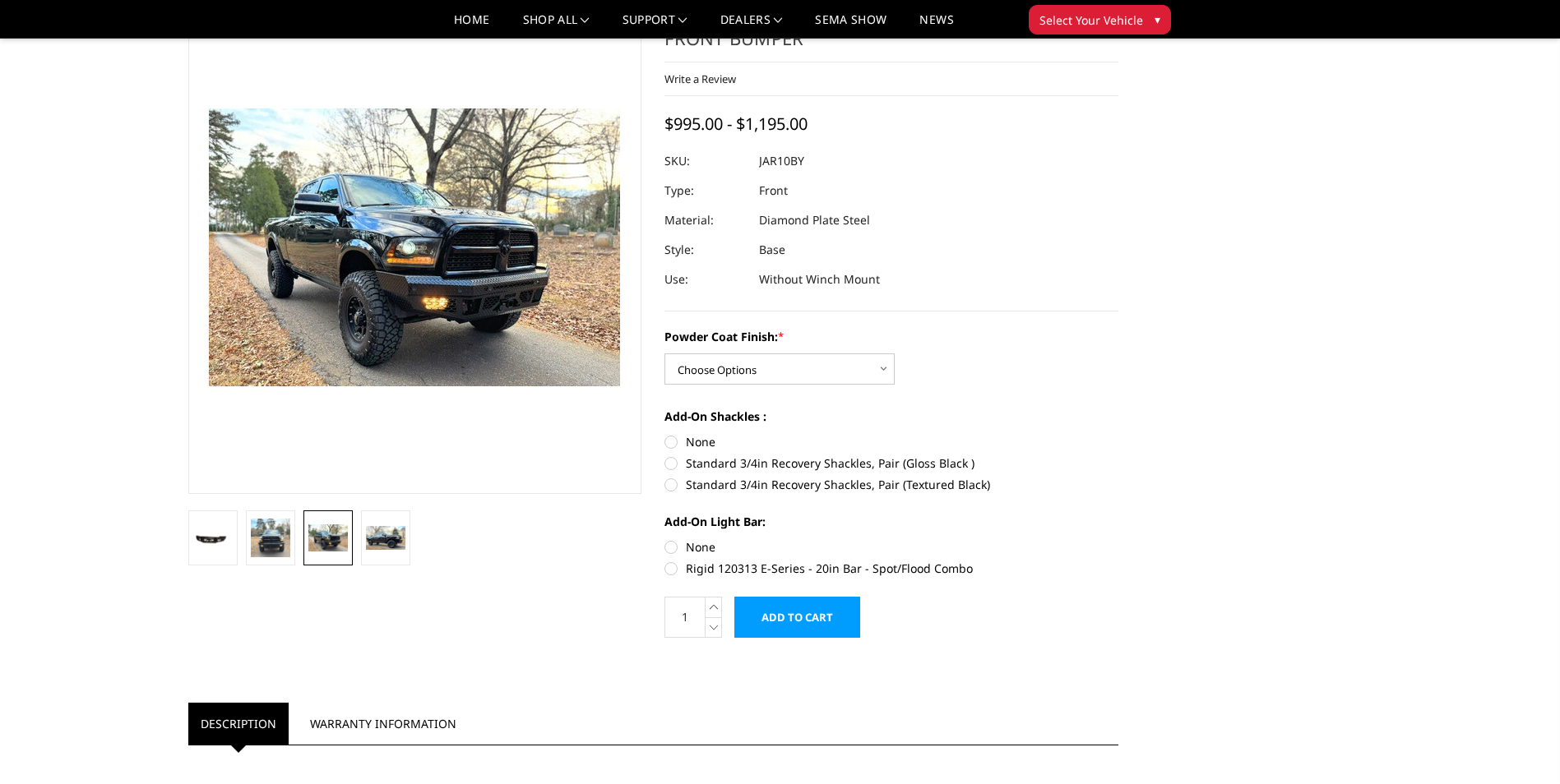
click at [329, 539] on img at bounding box center [328, 538] width 39 height 27
click at [256, 540] on img at bounding box center [270, 538] width 39 height 38
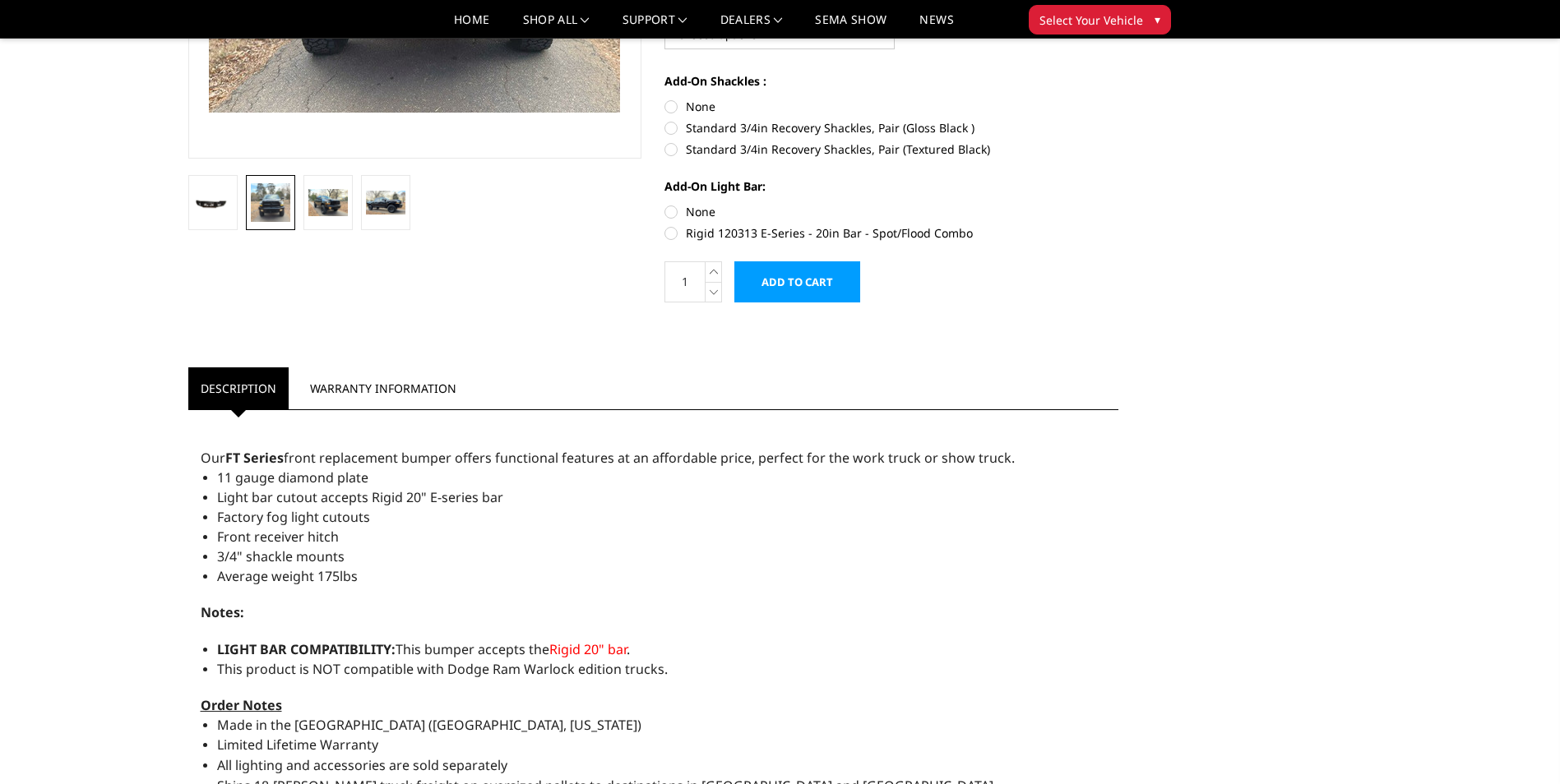
scroll to position [493, 0]
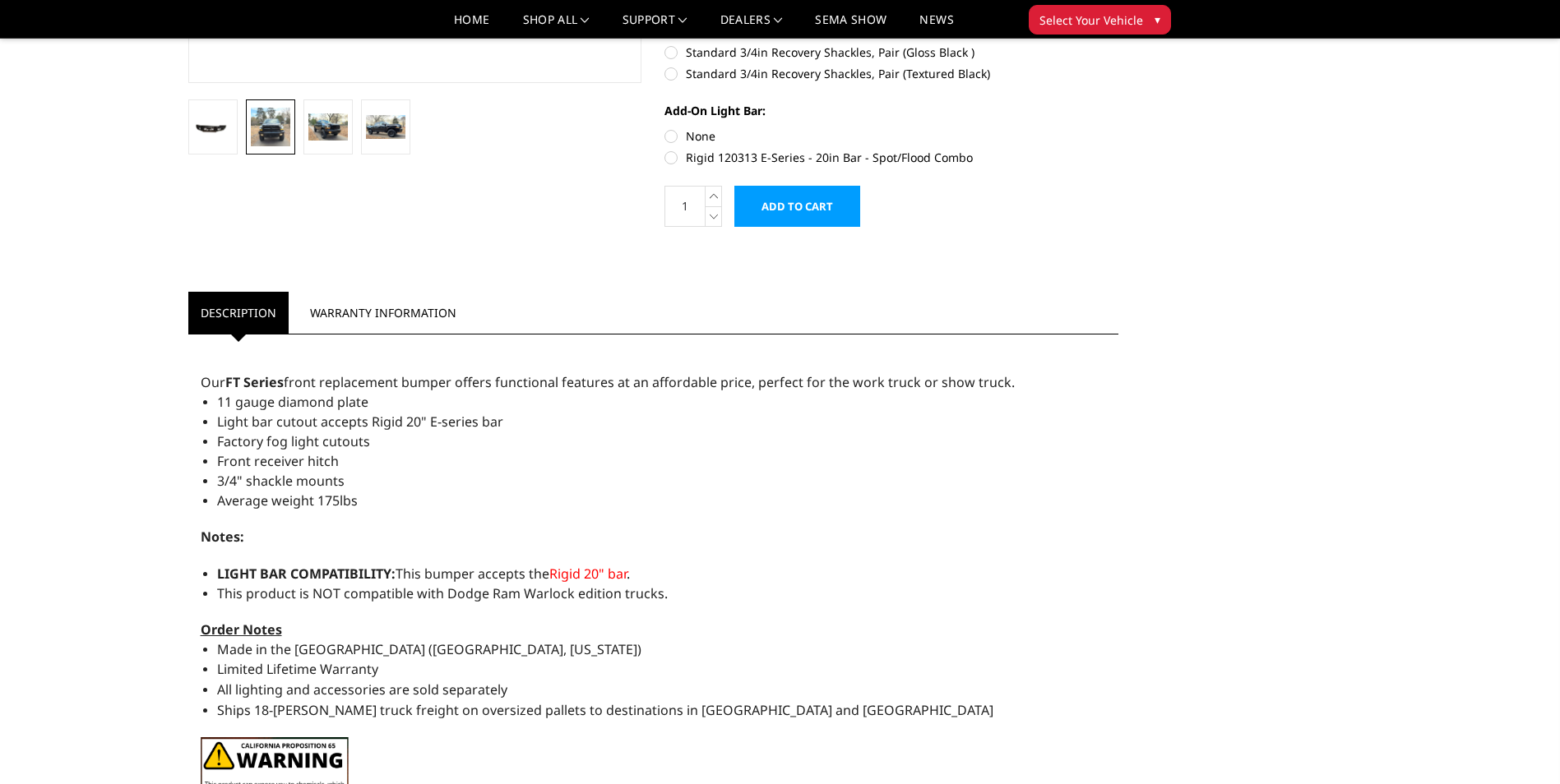
drag, startPoint x: 202, startPoint y: 389, endPoint x: 1012, endPoint y: 389, distance: 810.0
click at [1012, 389] on div "Our FT Series front replacement bumper offers functional features at an afforda…" at bounding box center [653, 382] width 906 height 20
click at [362, 433] on span "Factory fog light cutouts" at bounding box center [293, 441] width 153 height 18
drag, startPoint x: 369, startPoint y: 402, endPoint x: 209, endPoint y: 401, distance: 160.0
click at [208, 401] on div "11 gauge diamond plate Light bar cutout accepts Rigid 20" E-series bar Factory …" at bounding box center [653, 564] width 906 height 345
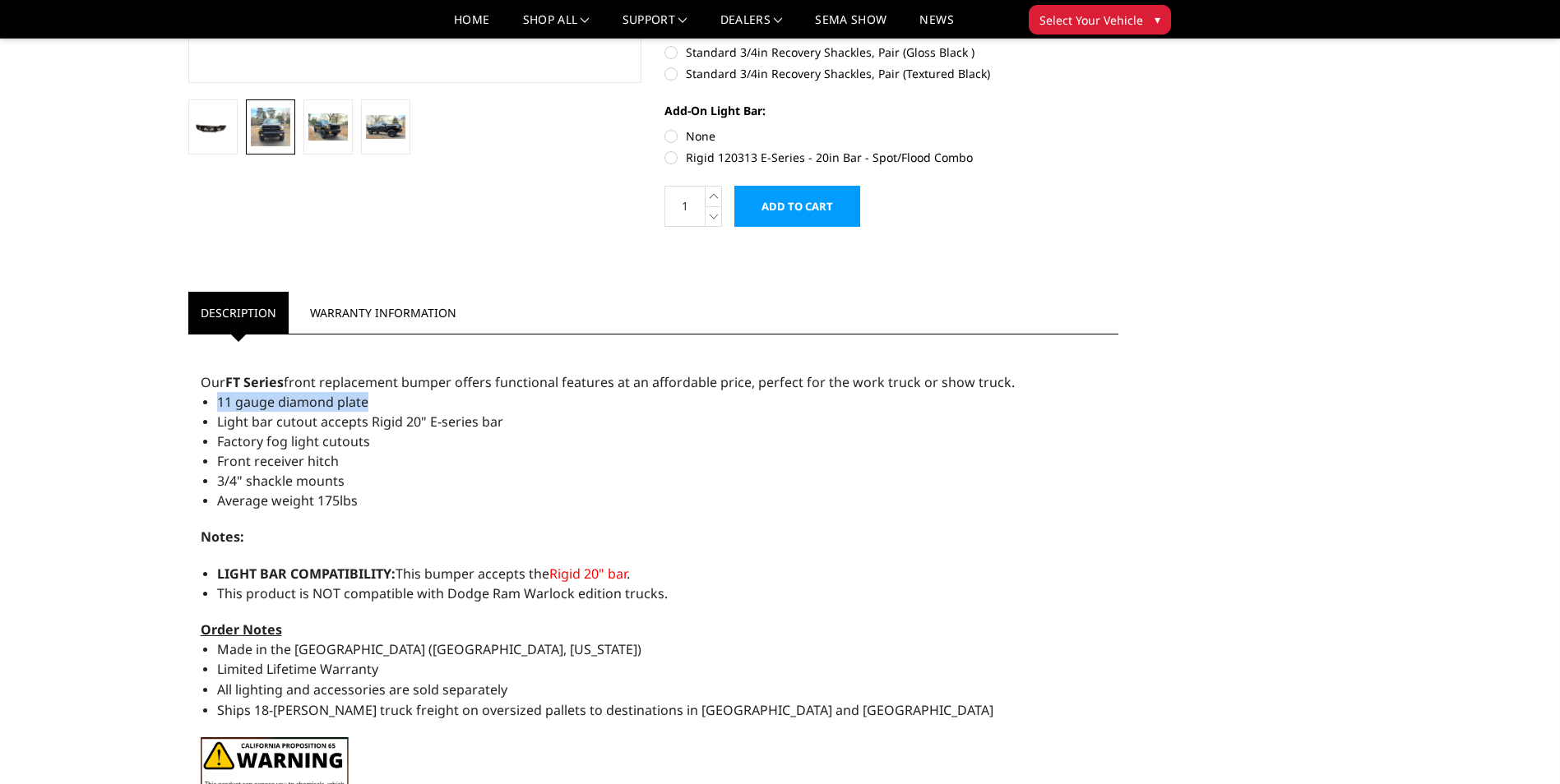
drag, startPoint x: 209, startPoint y: 401, endPoint x: 245, endPoint y: 402, distance: 36.0
copy span "11 gauge diamond plate"
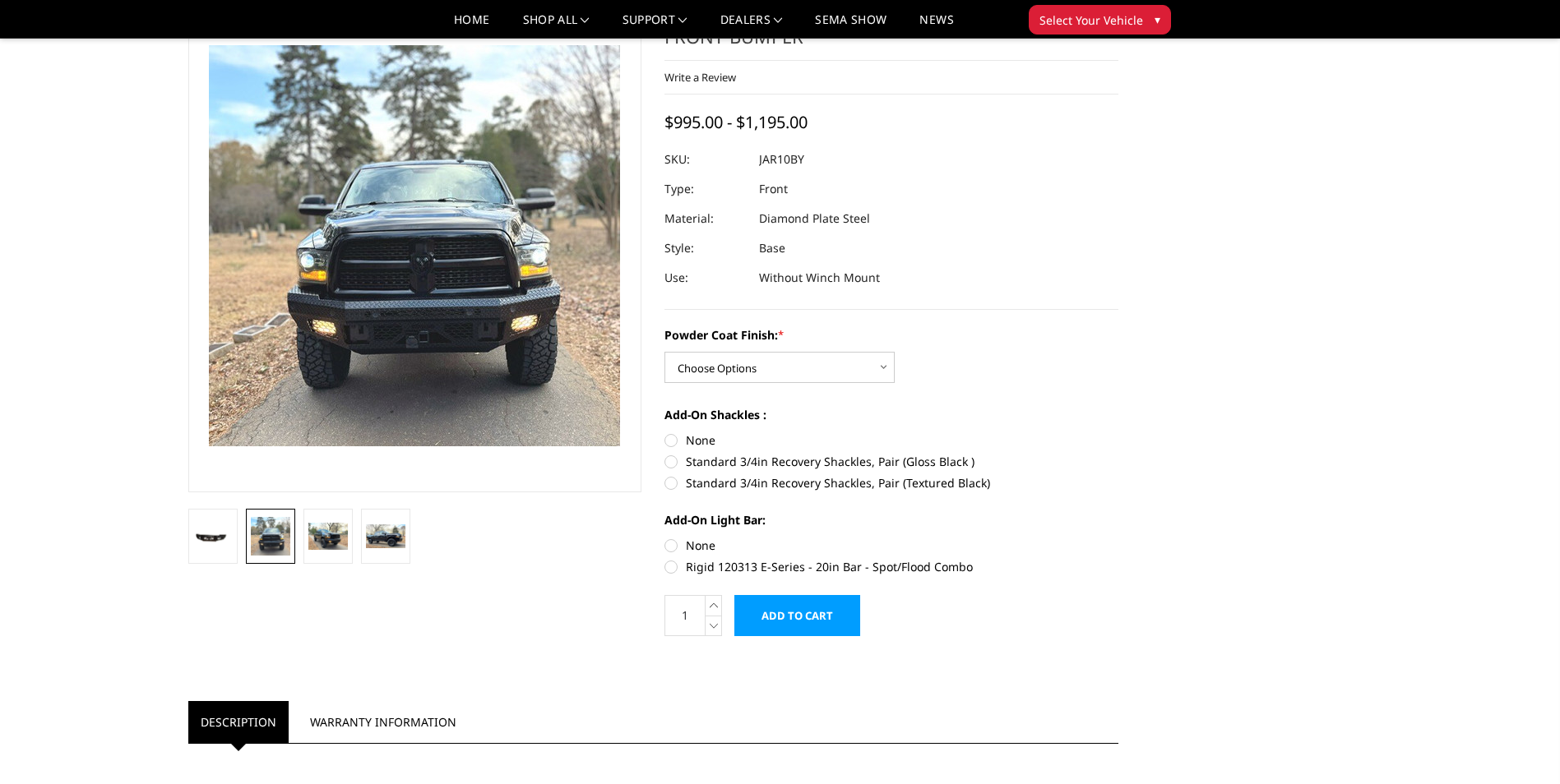
scroll to position [82, 0]
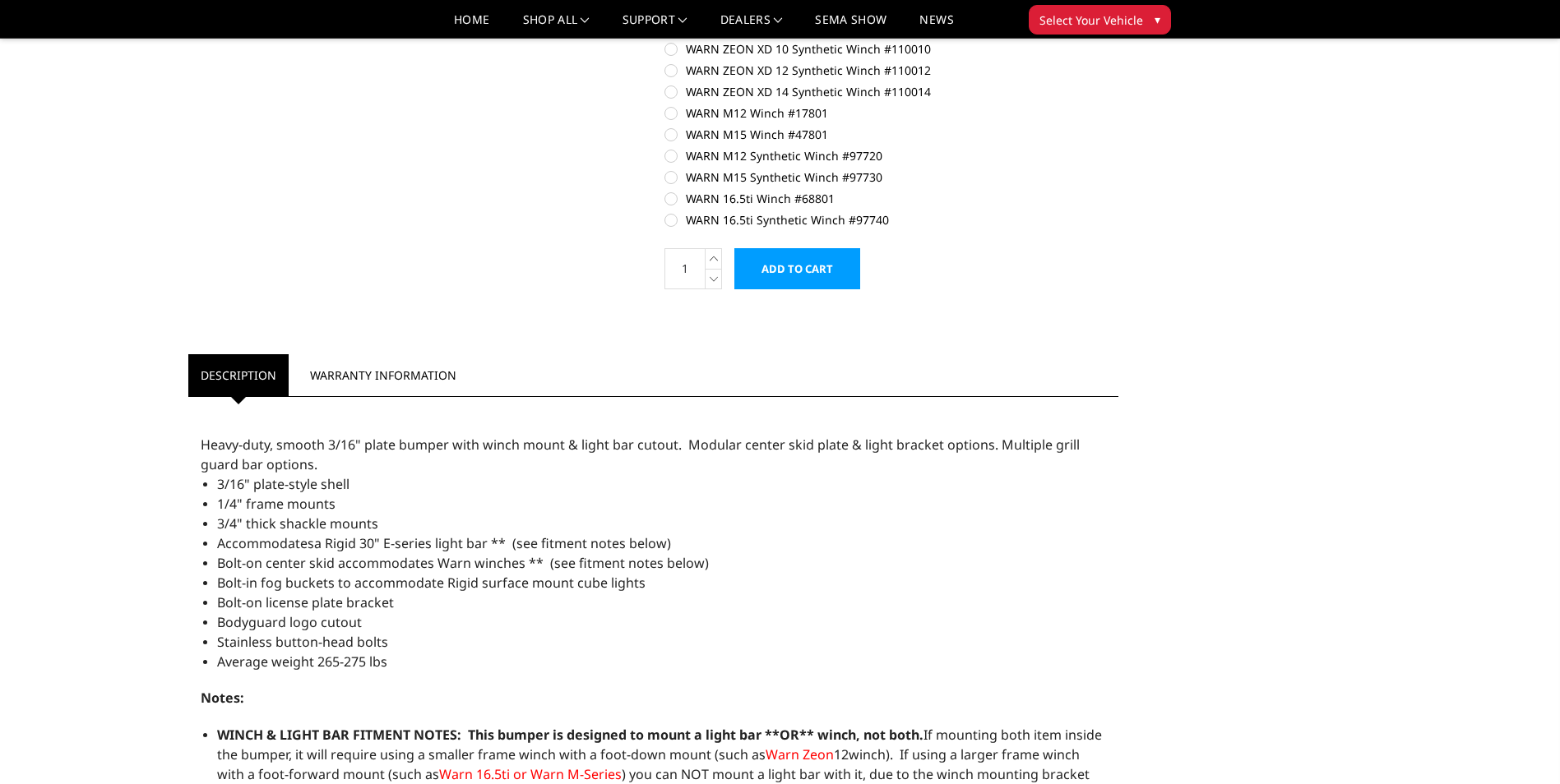
scroll to position [1151, 0]
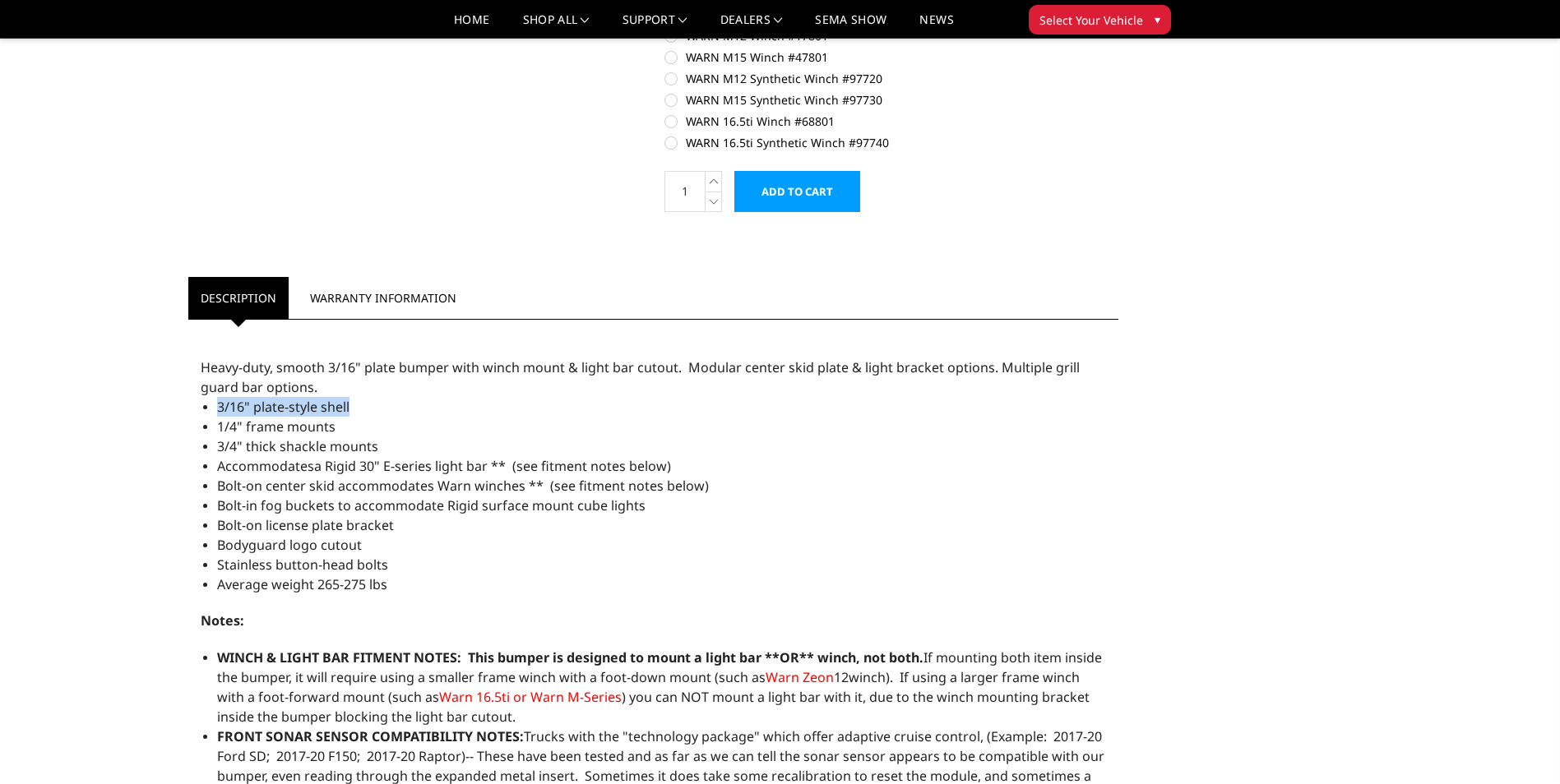
drag, startPoint x: 355, startPoint y: 405, endPoint x: 209, endPoint y: 412, distance: 146.2
click at [209, 412] on div "Heavy-duty, smooth 3/16" plate bumper with winch mount & light bar cutout. Modu…" at bounding box center [653, 686] width 906 height 658
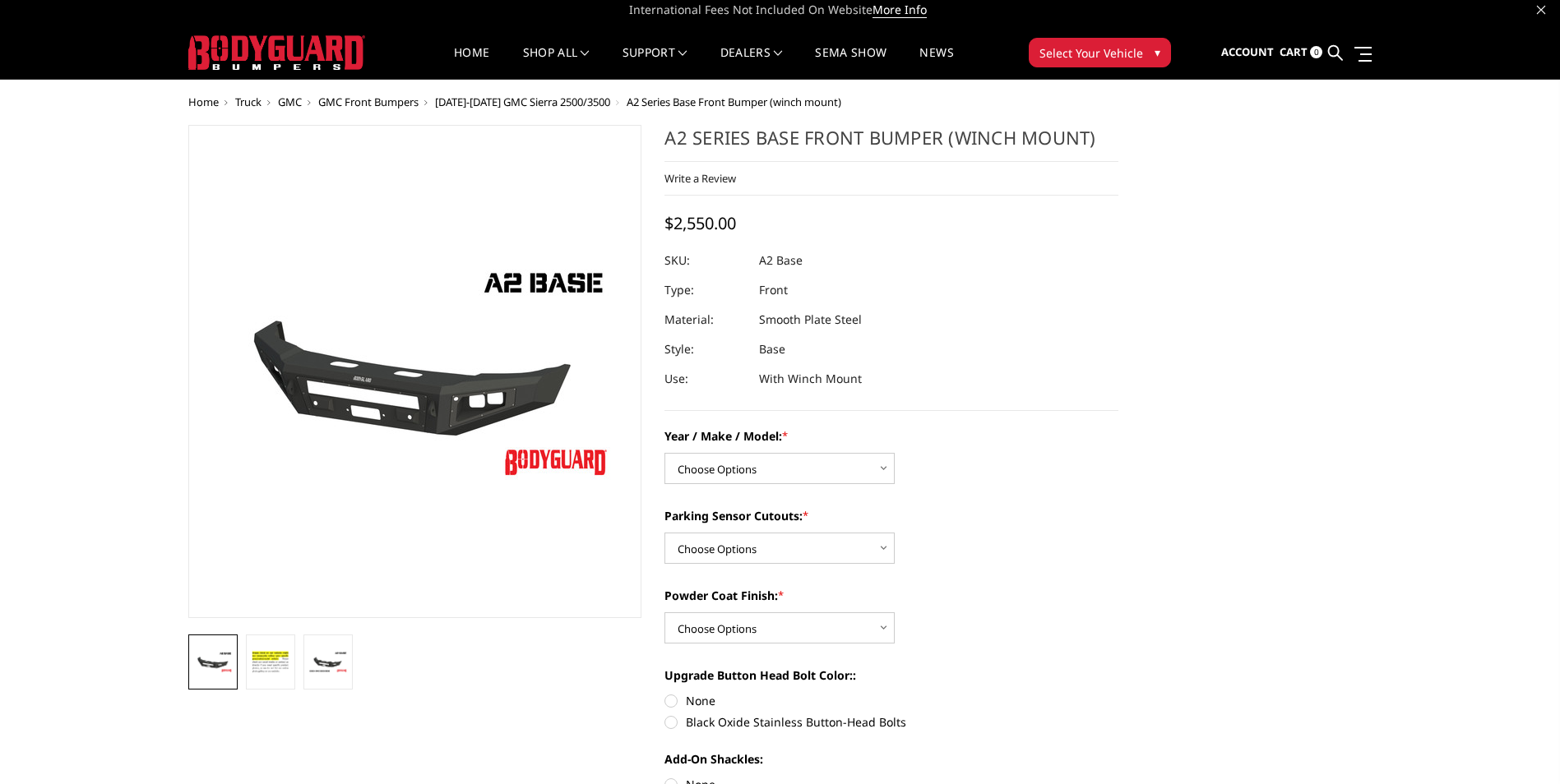
scroll to position [0, 0]
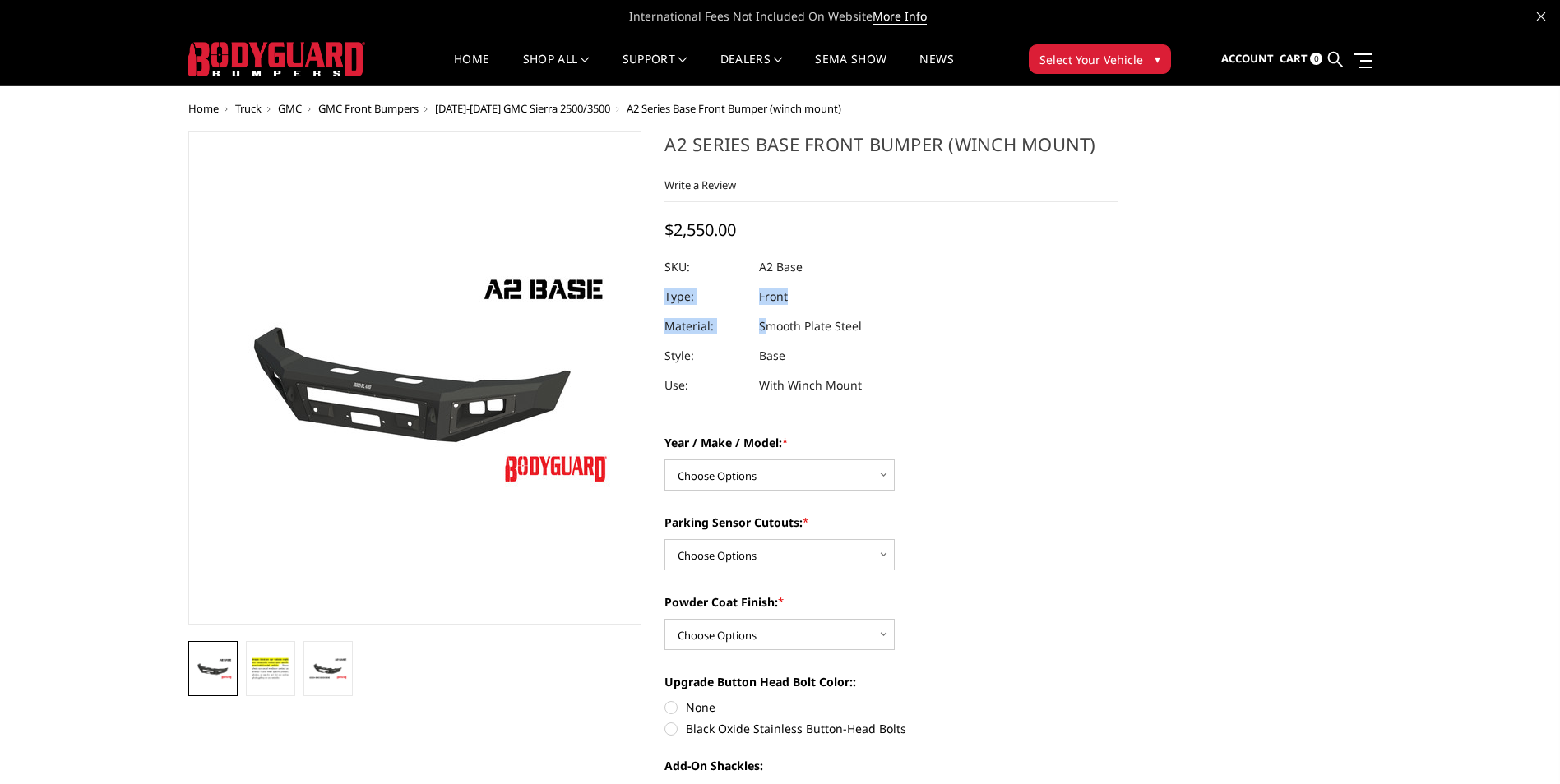
drag, startPoint x: 865, startPoint y: 327, endPoint x: 766, endPoint y: 326, distance: 99.0
click at [766, 326] on dl "SKU: A2 Base UPC: Type: Front Material: Smooth Plate Steel Style: Base Use: Wit…" at bounding box center [892, 326] width 454 height 148
click at [764, 331] on dd "Smooth Plate Steel" at bounding box center [811, 327] width 103 height 30
drag, startPoint x: 759, startPoint y: 329, endPoint x: 859, endPoint y: 332, distance: 100.0
click at [860, 332] on dd "Smooth Plate Steel" at bounding box center [811, 327] width 103 height 30
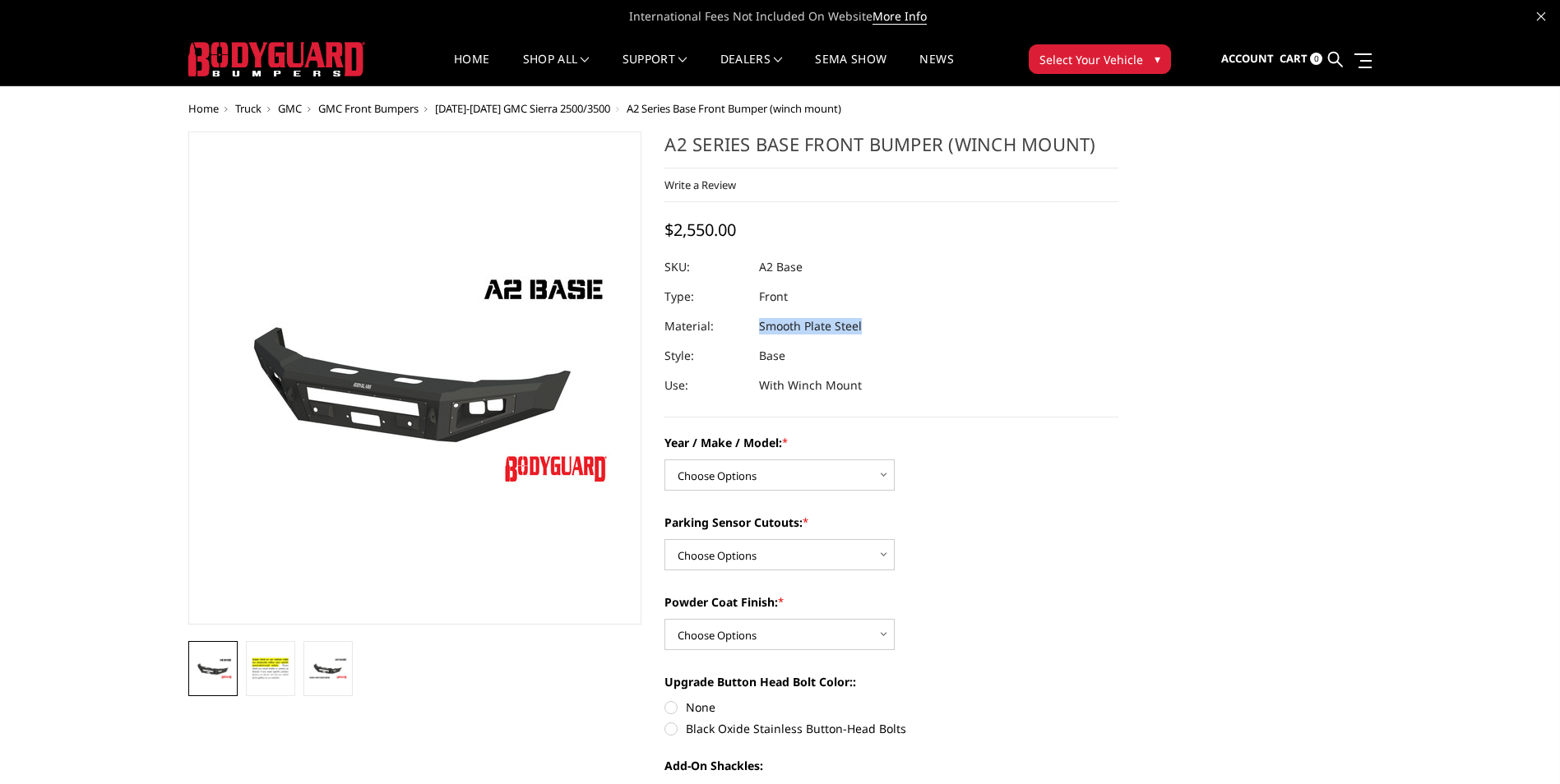
drag, startPoint x: 859, startPoint y: 332, endPoint x: 845, endPoint y: 329, distance: 14.3
copy dd "Smooth Plate Steel"
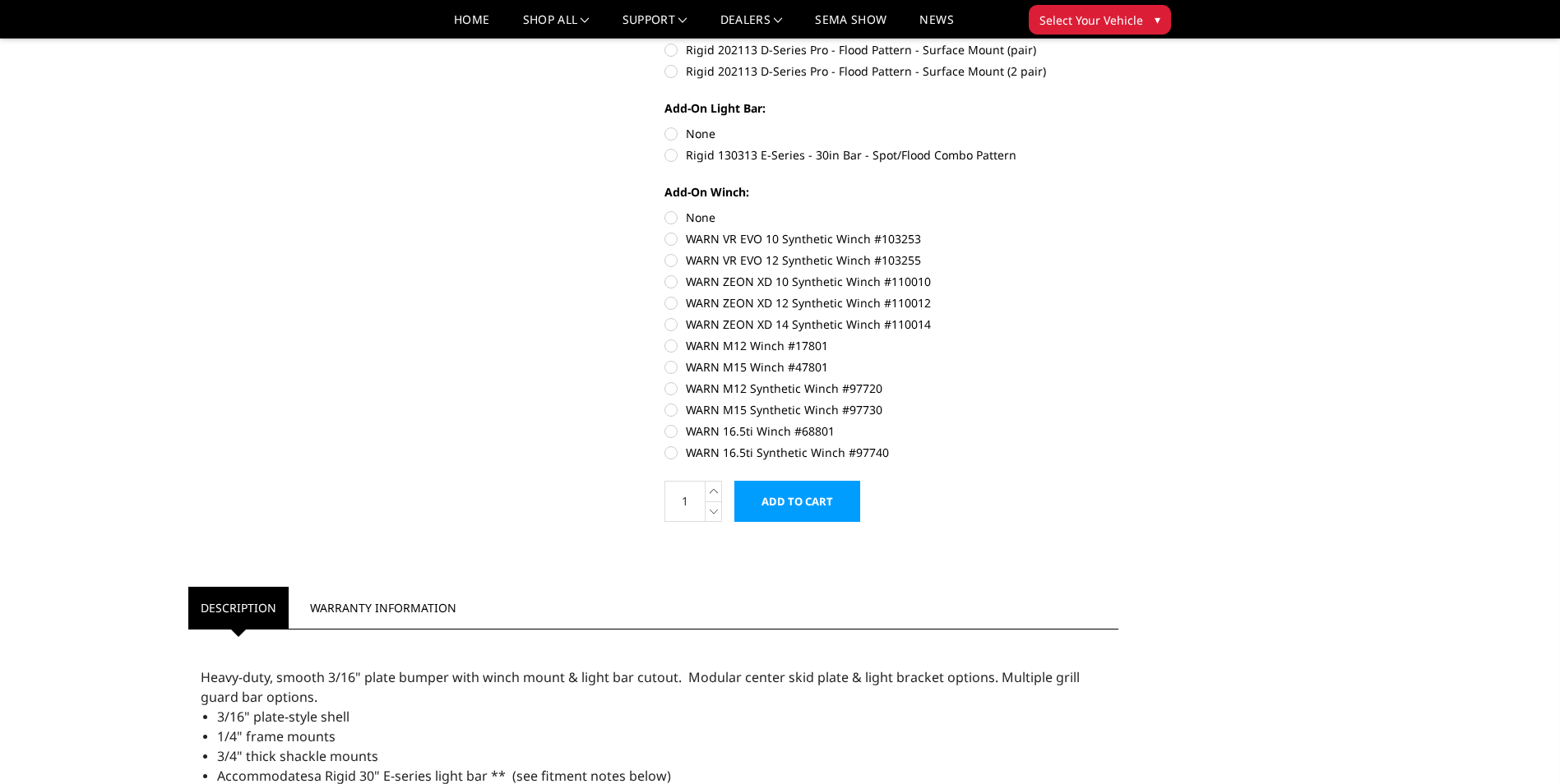
scroll to position [1069, 0]
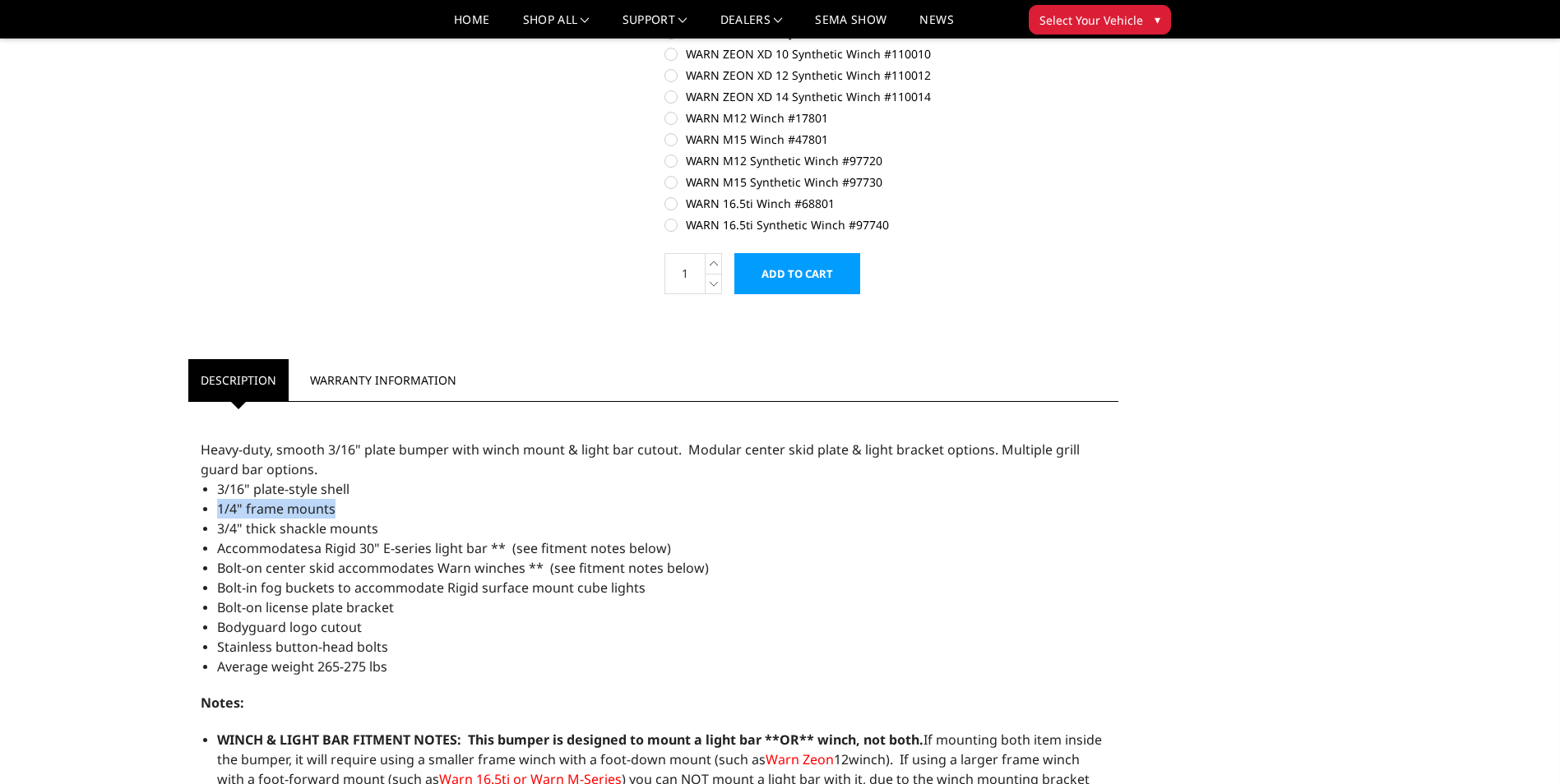
drag, startPoint x: 342, startPoint y: 512, endPoint x: 184, endPoint y: 511, distance: 158.0
click at [183, 510] on article "Description Warranty Information Description Heavy-duty, smooth 3/16" plate bum…" at bounding box center [653, 787] width 954 height 857
drag, startPoint x: 184, startPoint y: 511, endPoint x: 314, endPoint y: 508, distance: 130.0
drag, startPoint x: 314, startPoint y: 508, endPoint x: 237, endPoint y: 555, distance: 90.2
click at [235, 555] on span "Accommodatesa Rigid 30" E-series light bar ** (see fitment notes below)" at bounding box center [445, 548] width 454 height 18
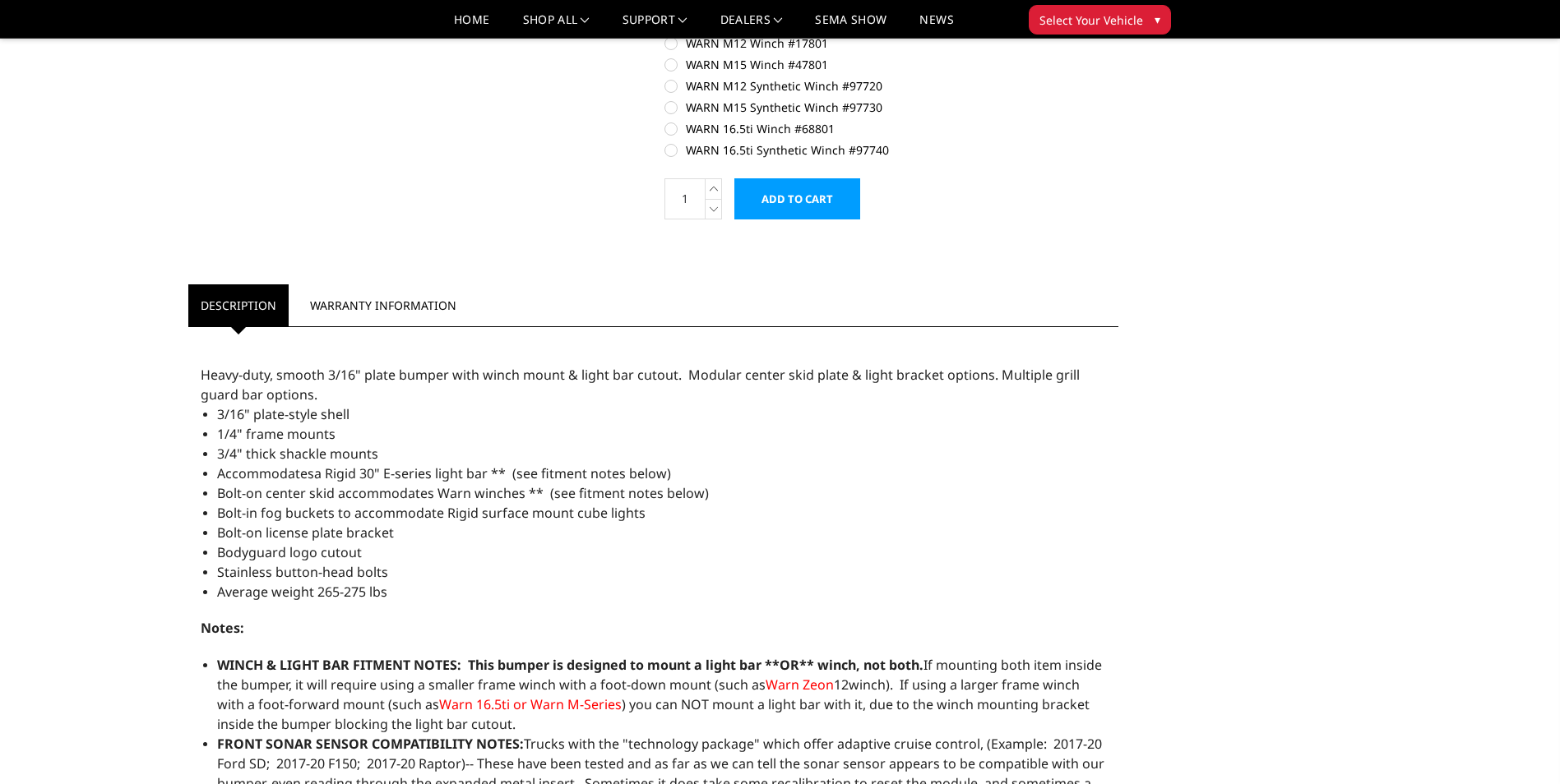
scroll to position [1315, 0]
